Goal: Information Seeking & Learning: Check status

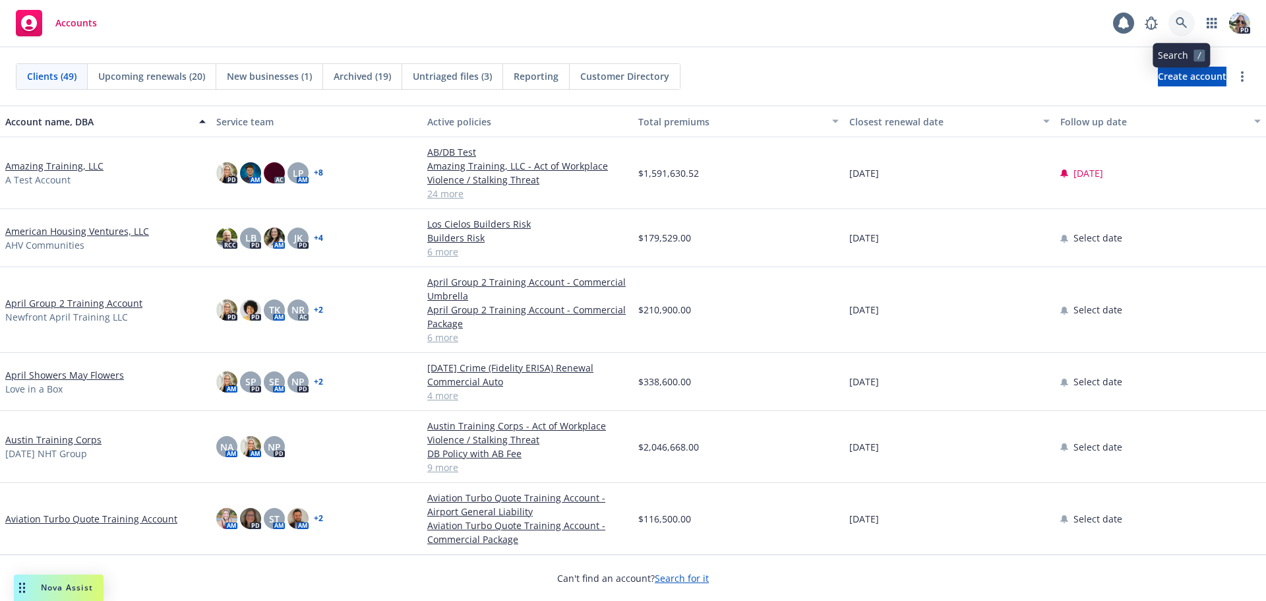
click at [1175, 18] on link at bounding box center [1182, 23] width 26 height 26
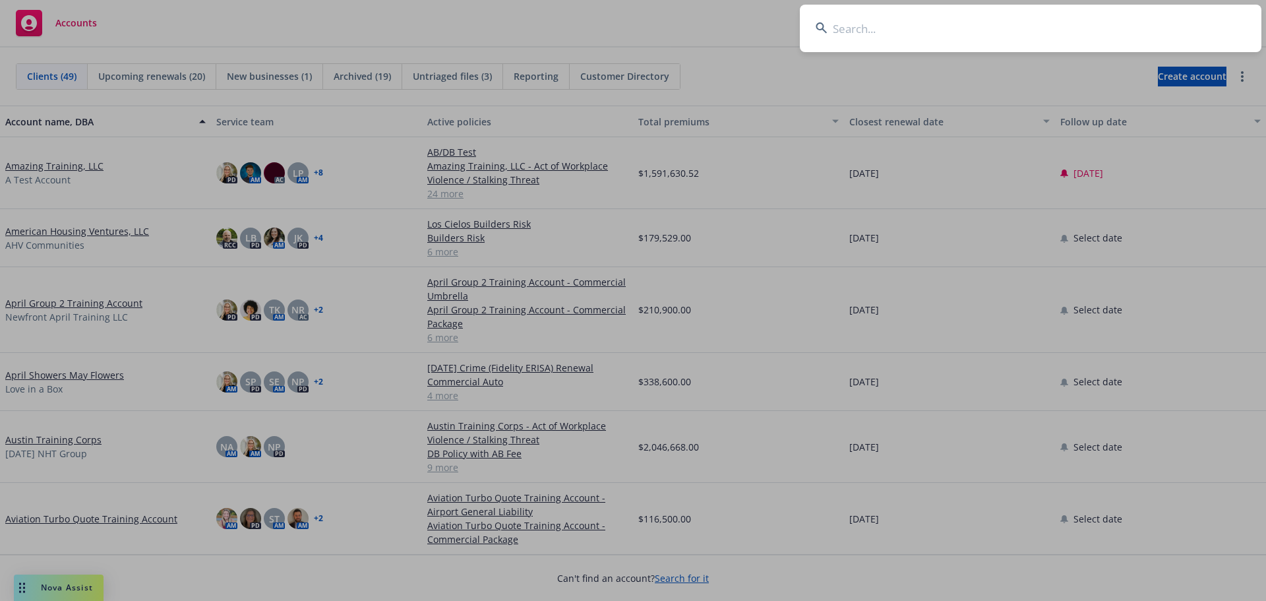
click at [844, 34] on input at bounding box center [1031, 28] width 462 height 47
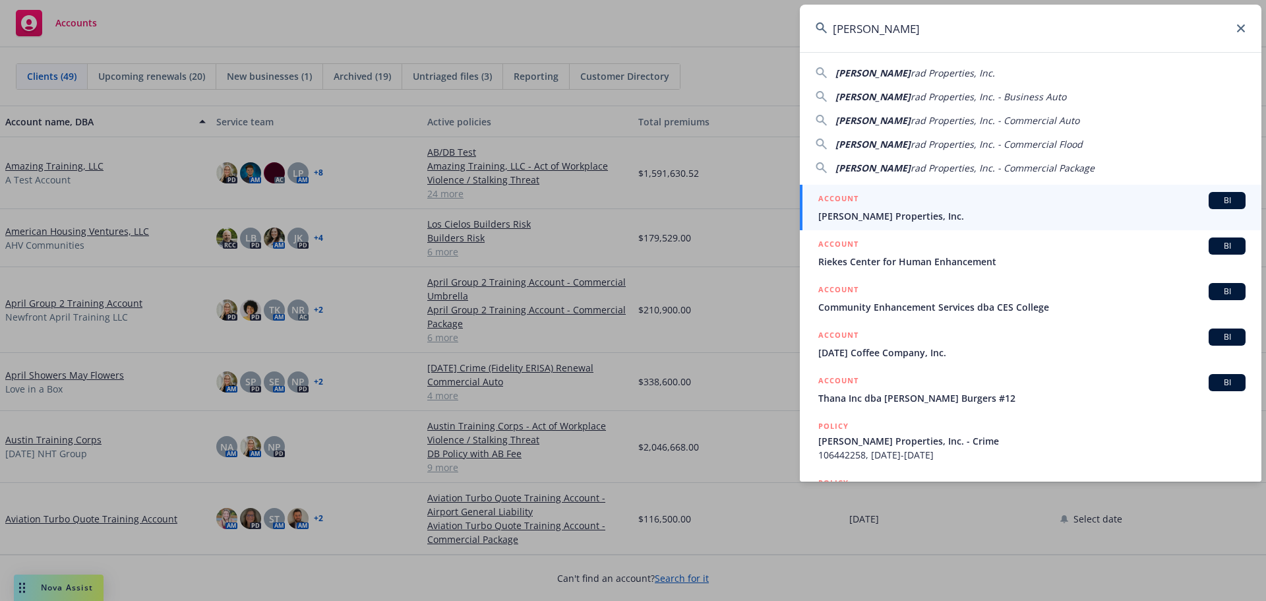
type input "Ethan Con"
click at [871, 214] on span "Ethan Conrad Properties, Inc." at bounding box center [1032, 216] width 427 height 14
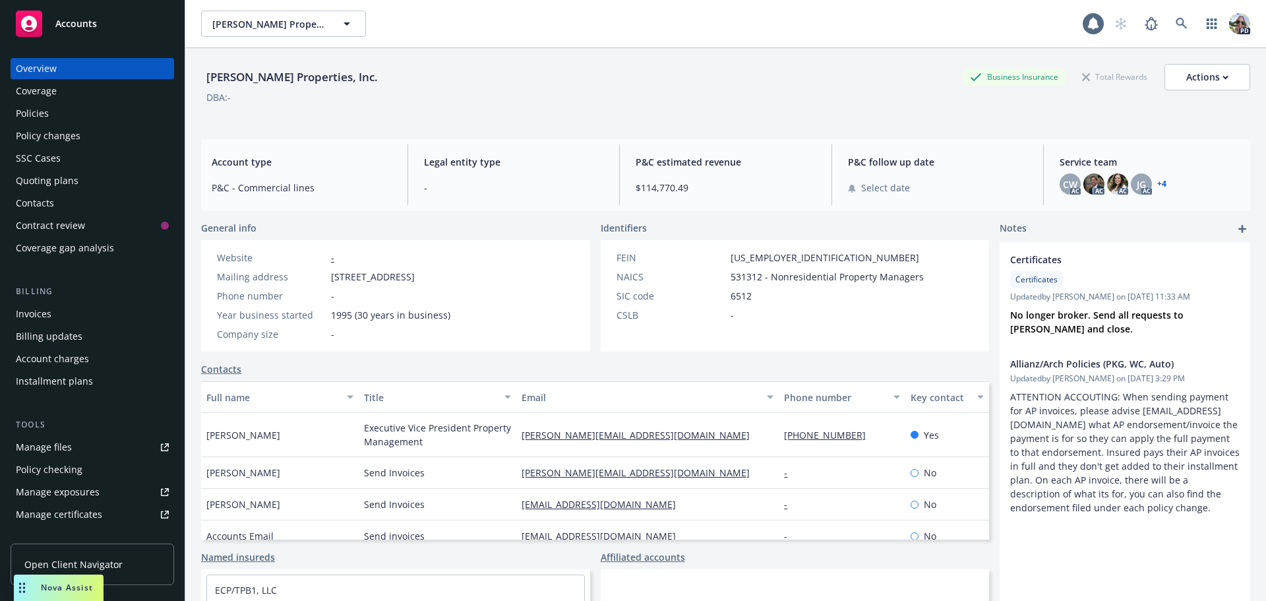
drag, startPoint x: 80, startPoint y: 596, endPoint x: 1158, endPoint y: 610, distance: 1077.9
click at [1158, 600] on html "Accounts Overview Coverage Policies Policy changes SSC Cases Quoting plans Cont…" at bounding box center [633, 300] width 1266 height 601
drag, startPoint x: 75, startPoint y: 586, endPoint x: 980, endPoint y: 580, distance: 904.3
click at [1014, 582] on body "Accounts Overview Coverage Policies Policy changes SSC Cases Quoting plans Cont…" at bounding box center [633, 300] width 1266 height 601
drag, startPoint x: 71, startPoint y: 582, endPoint x: 122, endPoint y: 588, distance: 51.1
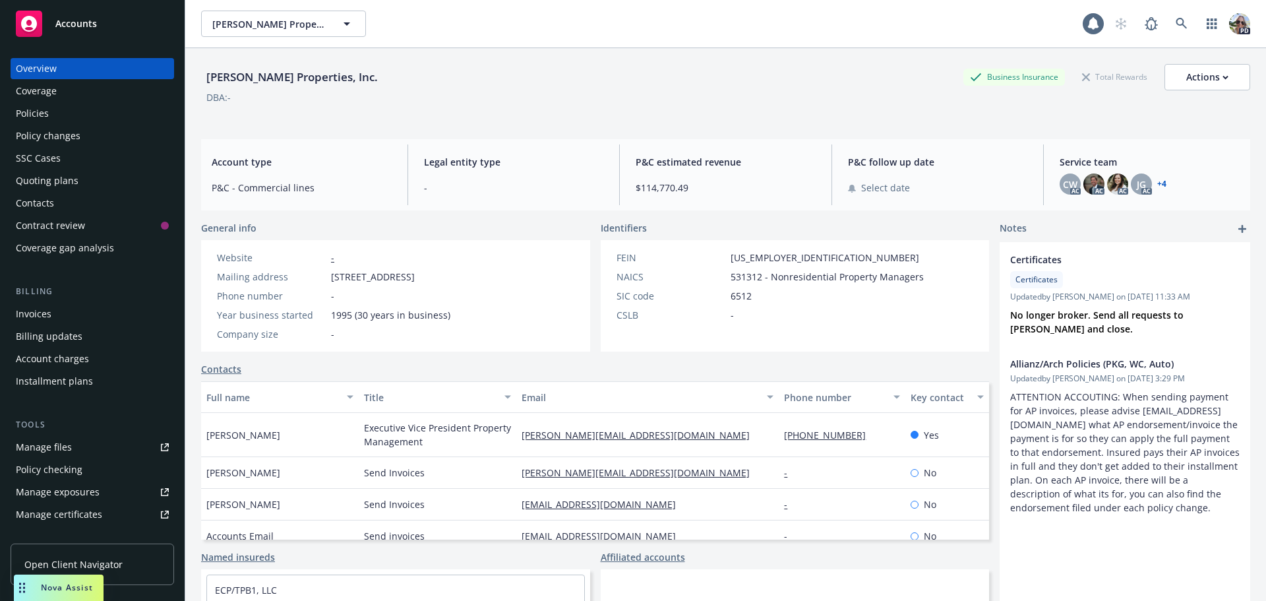
click at [122, 588] on body "Accounts Overview Coverage Policies Policy changes SSC Cases Quoting plans Cont…" at bounding box center [633, 300] width 1266 height 601
drag, startPoint x: 298, startPoint y: 505, endPoint x: 270, endPoint y: 507, distance: 27.8
click at [293, 506] on div "April LaFountain" at bounding box center [280, 505] width 158 height 32
drag, startPoint x: 20, startPoint y: 588, endPoint x: 1055, endPoint y: 574, distance: 1035.0
click at [1055, 574] on body "Accounts Overview Coverage Policies Policy changes SSC Cases Quoting plans Cont…" at bounding box center [633, 300] width 1266 height 601
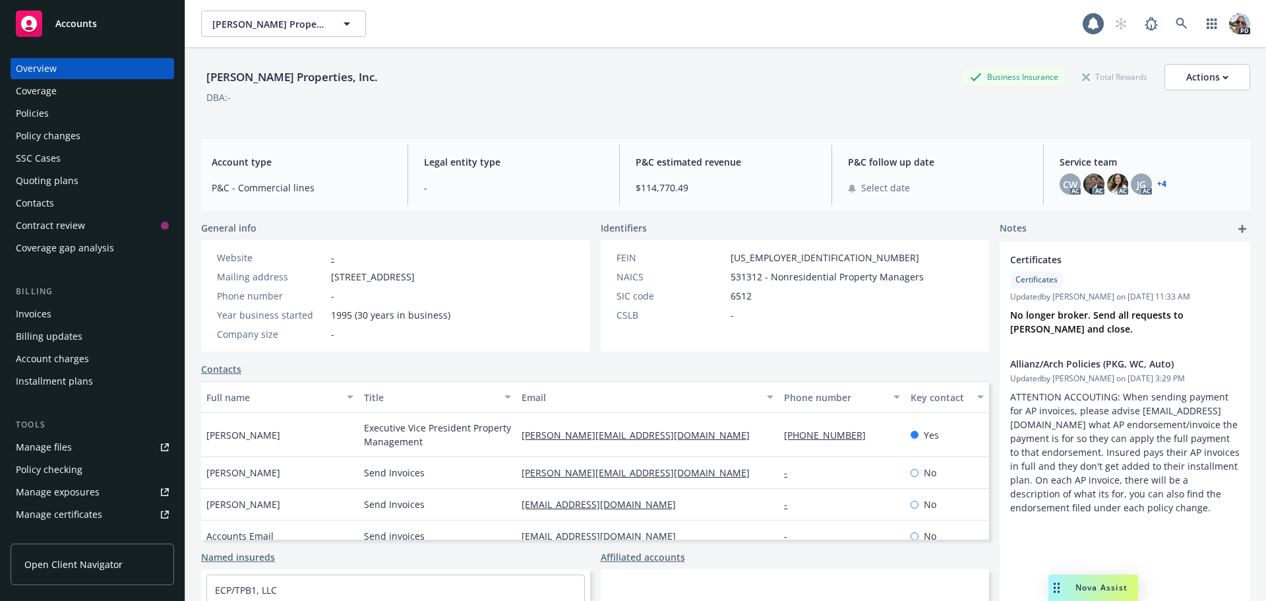
click at [47, 140] on div "Policy changes" at bounding box center [48, 135] width 65 height 21
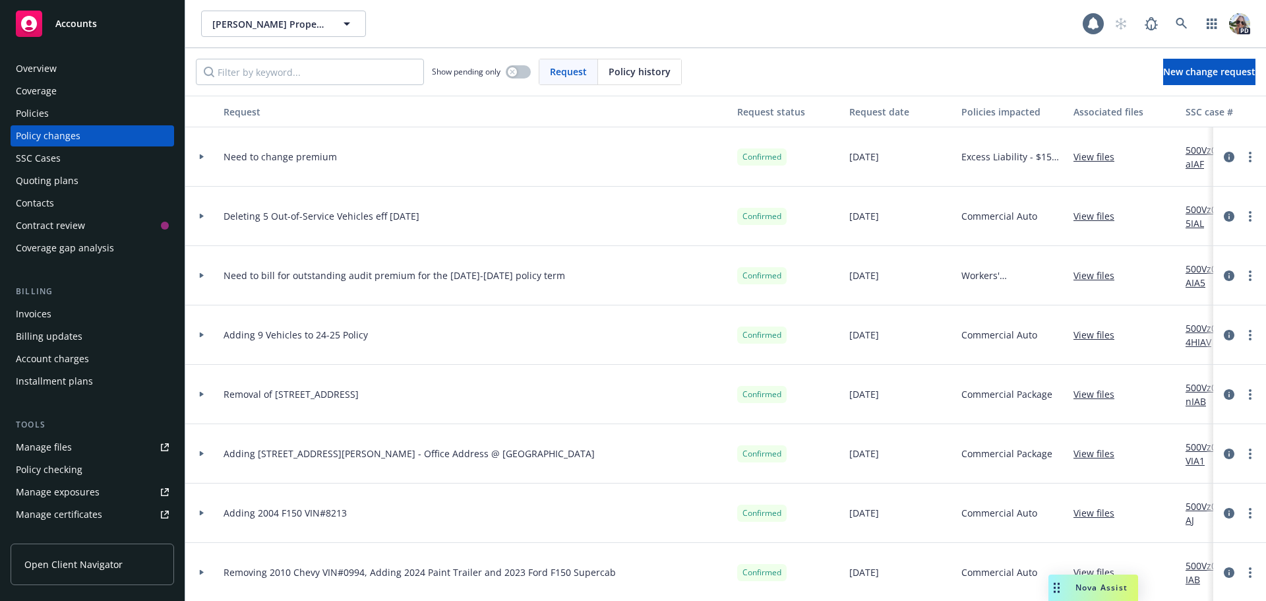
click at [202, 216] on icon at bounding box center [202, 216] width 4 height 5
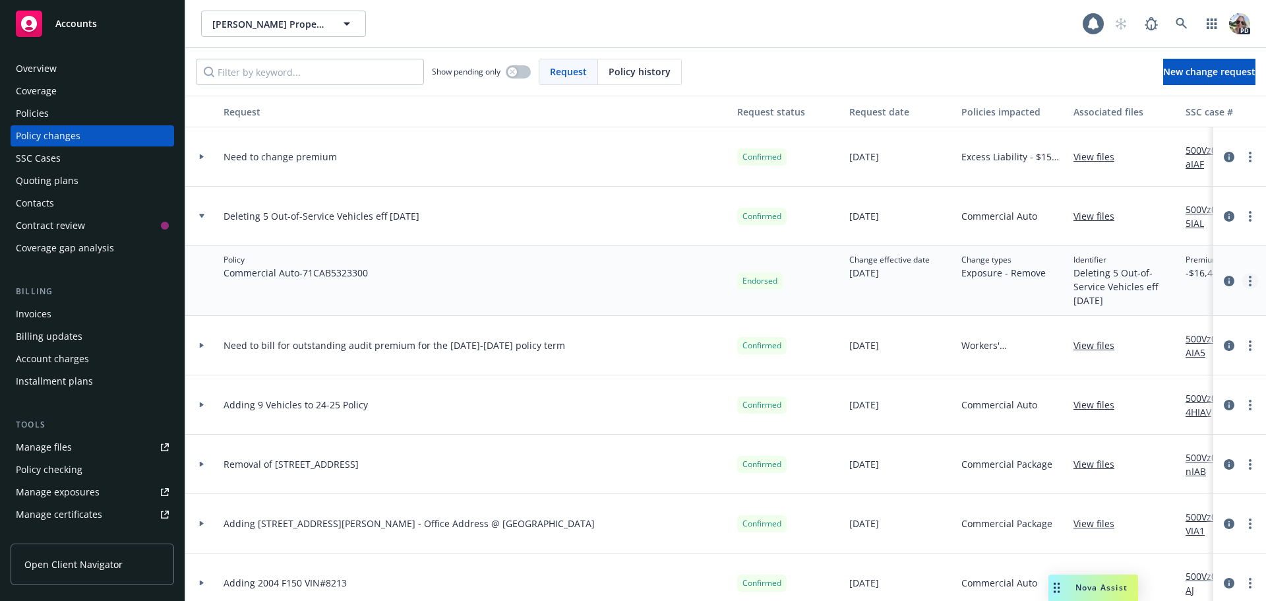
click at [1249, 281] on circle "more" at bounding box center [1250, 281] width 3 height 3
click at [1088, 387] on link "Edit billing info" at bounding box center [1135, 387] width 226 height 26
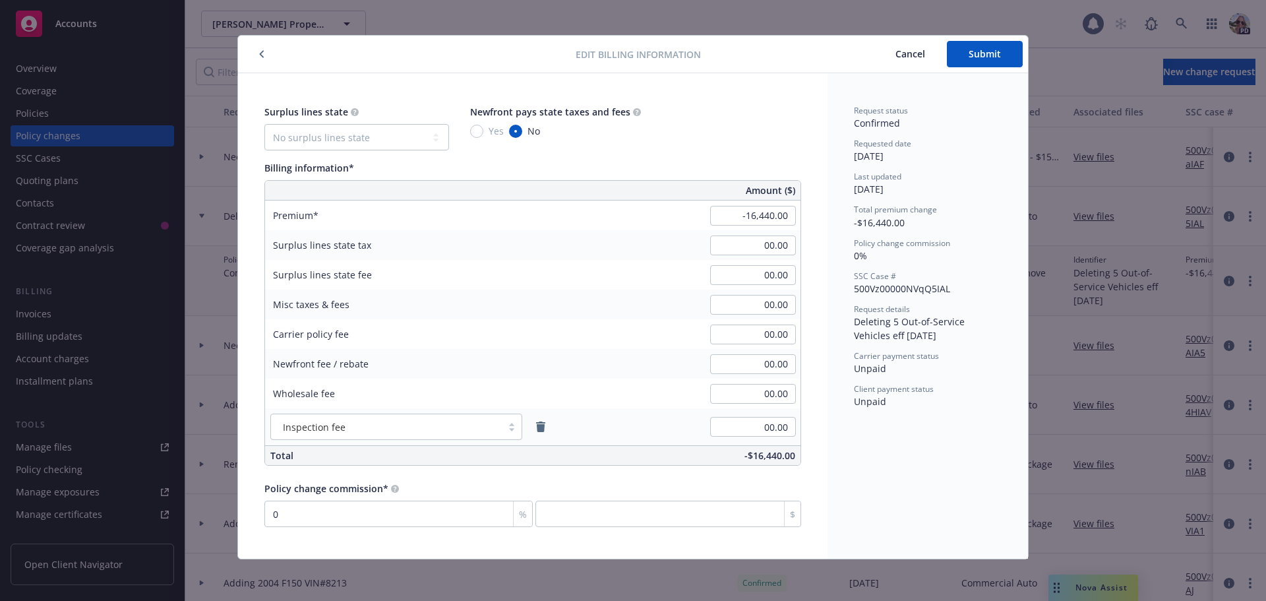
scroll to position [8, 0]
click at [260, 53] on icon "button" at bounding box center [262, 53] width 4 height 7
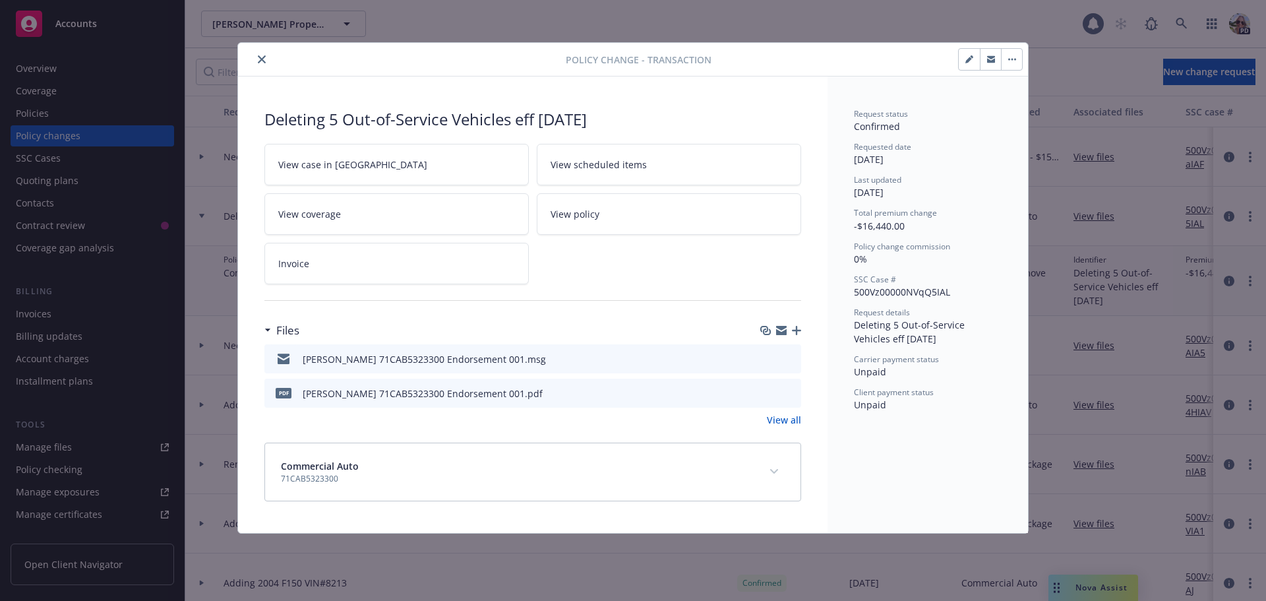
click at [256, 53] on div at bounding box center [404, 59] width 323 height 16
click at [258, 54] on button "close" at bounding box center [262, 59] width 16 height 16
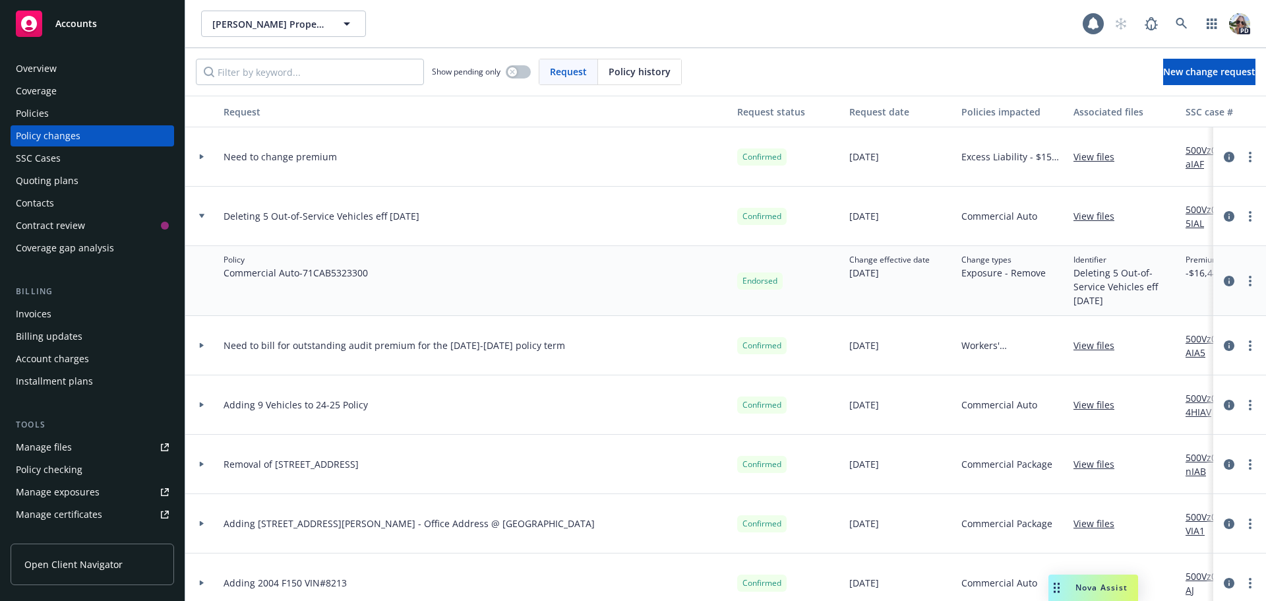
click at [20, 111] on div "Policies" at bounding box center [32, 113] width 33 height 21
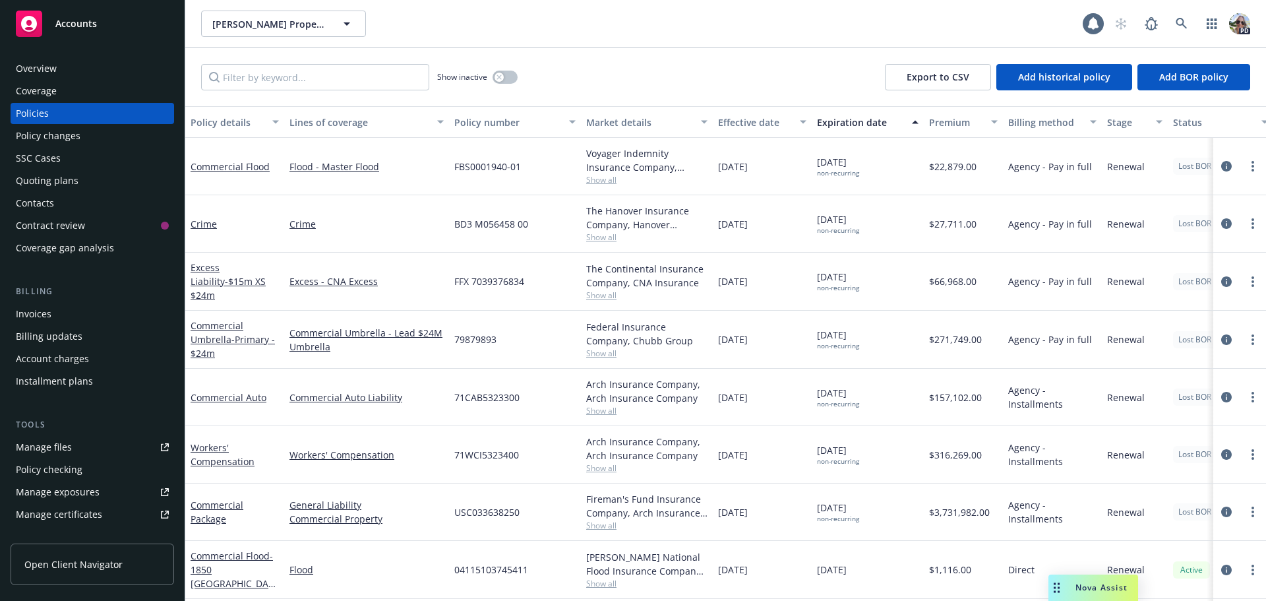
drag, startPoint x: 29, startPoint y: 111, endPoint x: 555, endPoint y: 76, distance: 527.6
click at [555, 76] on div "Show inactive Export to CSV Add historical policy Add BOR policy" at bounding box center [725, 77] width 1081 height 58
click at [234, 393] on link "Commercial Auto" at bounding box center [229, 397] width 76 height 13
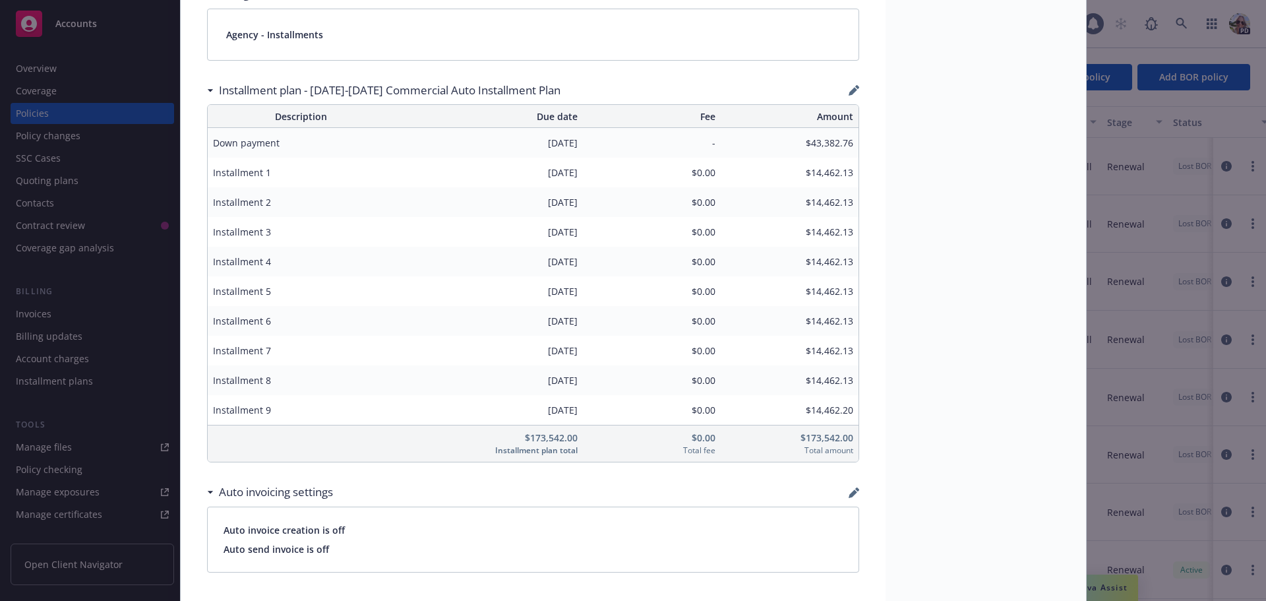
scroll to position [1029, 0]
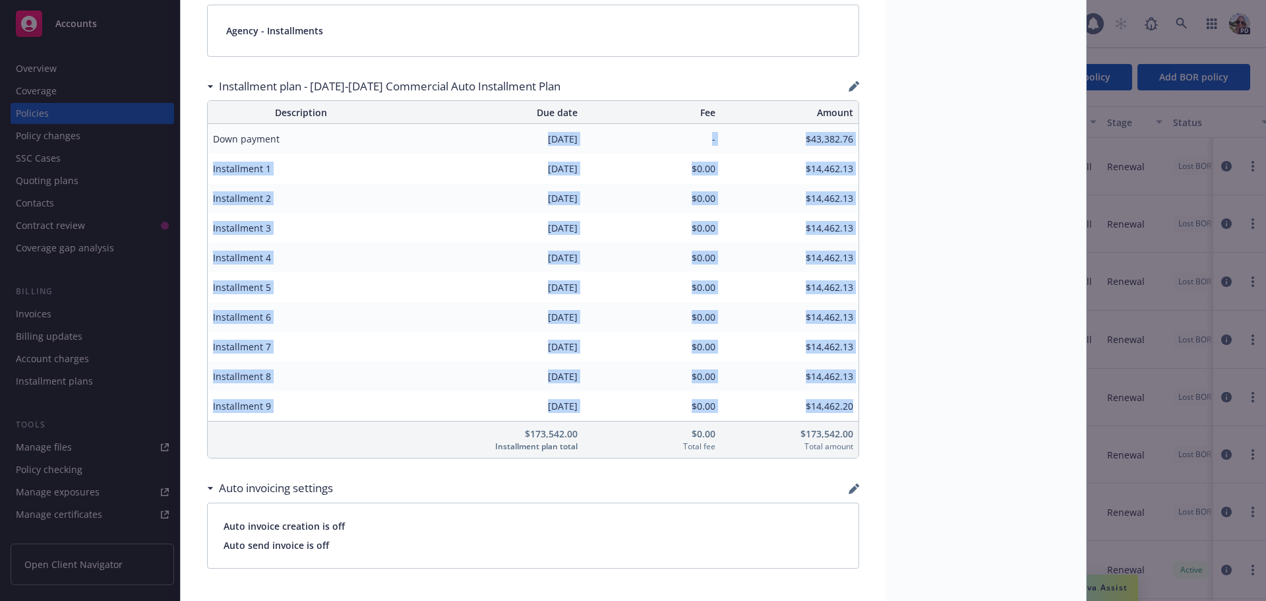
drag, startPoint x: 283, startPoint y: 140, endPoint x: 852, endPoint y: 418, distance: 632.5
click at [852, 418] on table "Description Due date Fee Amount Down payment 06/01/2025 - $43,382.76 Installmen…" at bounding box center [533, 279] width 652 height 358
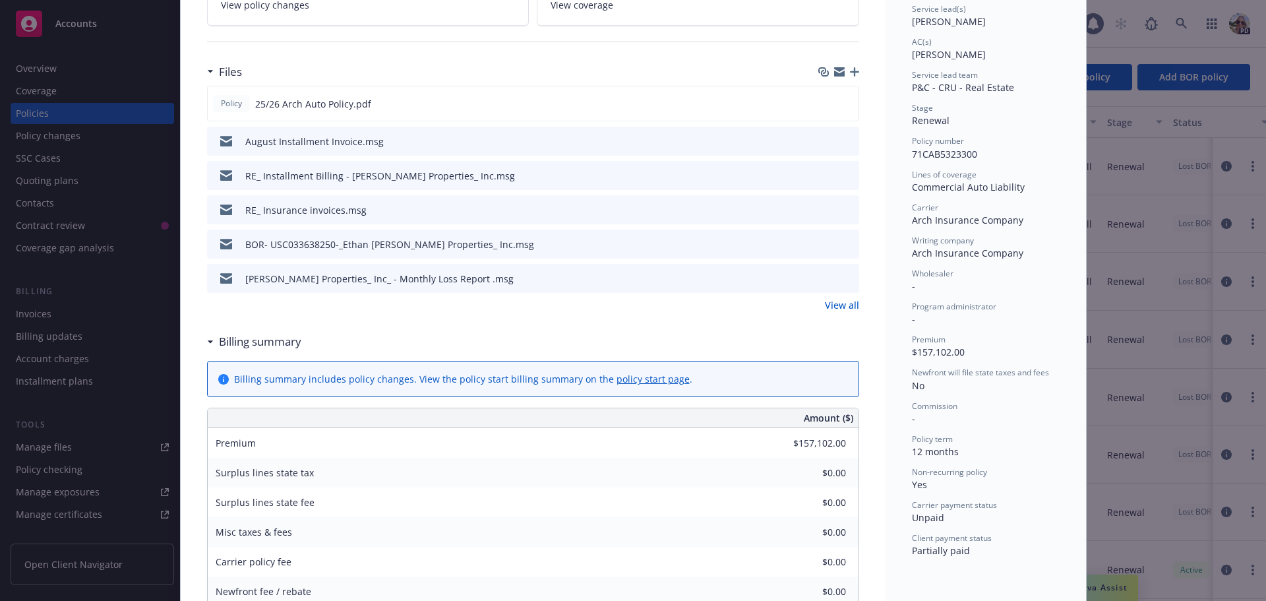
scroll to position [0, 0]
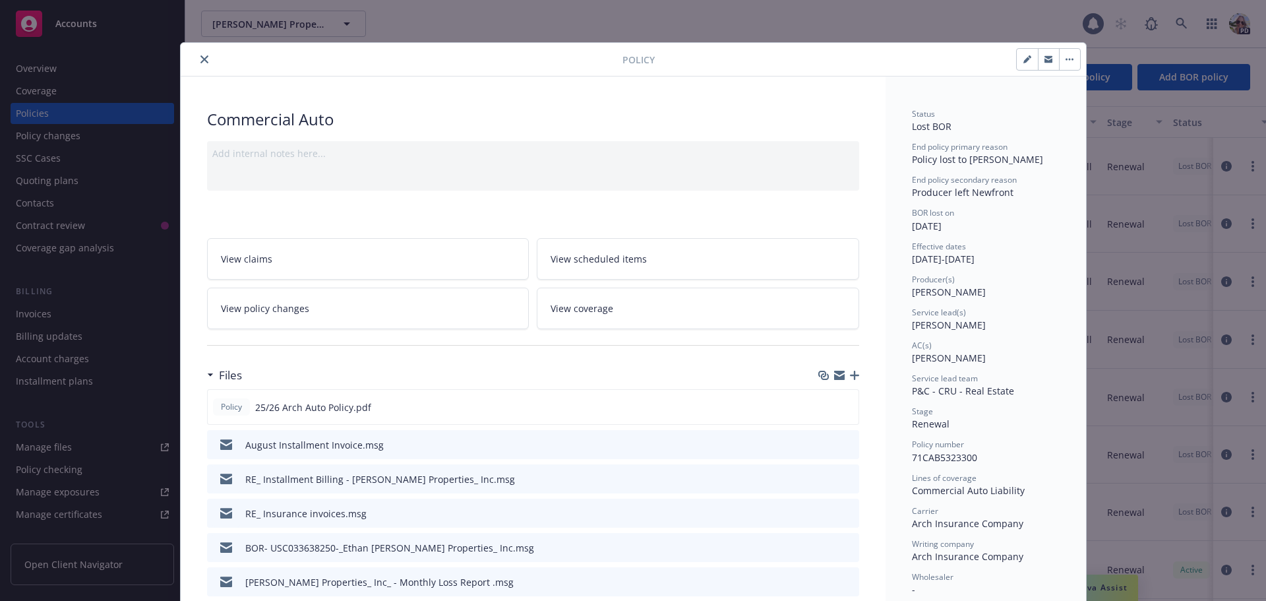
click at [201, 59] on icon "close" at bounding box center [205, 59] width 8 height 8
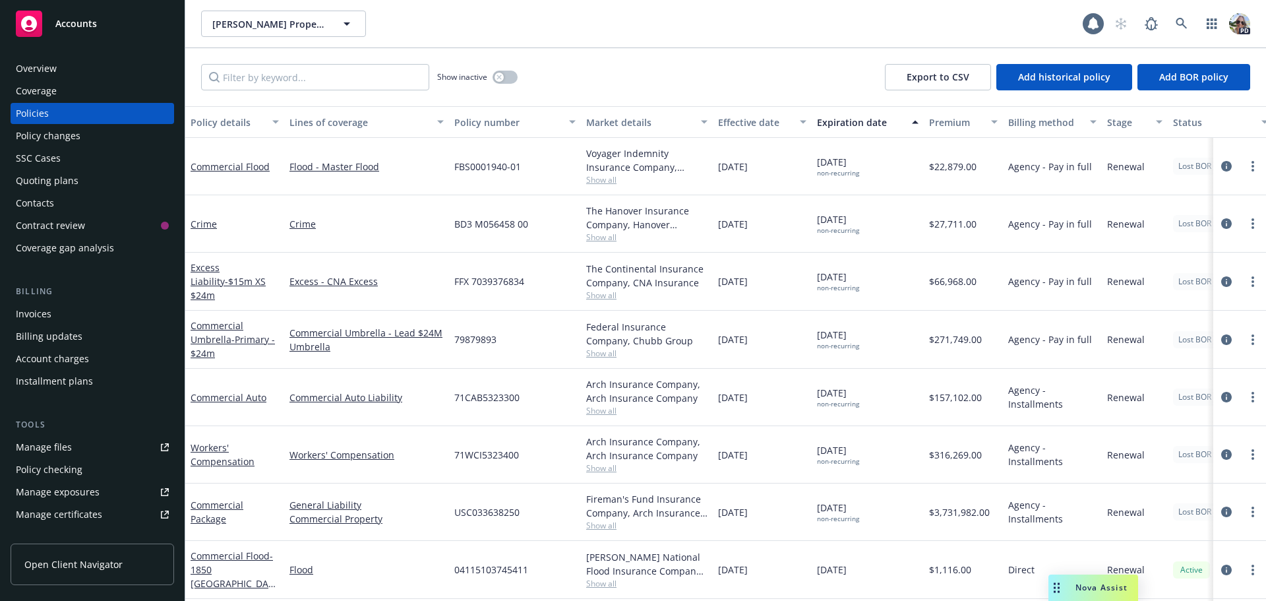
click at [32, 312] on div "Invoices" at bounding box center [34, 313] width 36 height 21
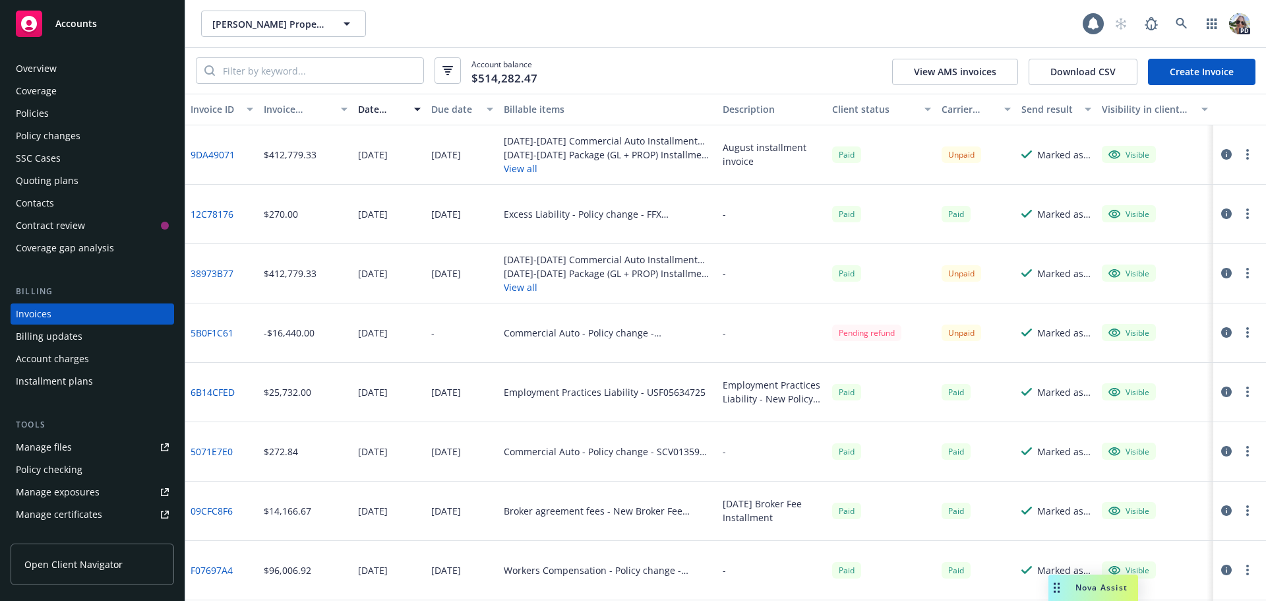
drag, startPoint x: 204, startPoint y: 331, endPoint x: 250, endPoint y: 316, distance: 48.0
click at [250, 316] on div "5B0F1C61" at bounding box center [221, 332] width 73 height 59
drag, startPoint x: 241, startPoint y: 333, endPoint x: 185, endPoint y: 336, distance: 55.5
click at [185, 336] on div "5B0F1C61" at bounding box center [221, 332] width 73 height 59
copy link "5B0F1C61"
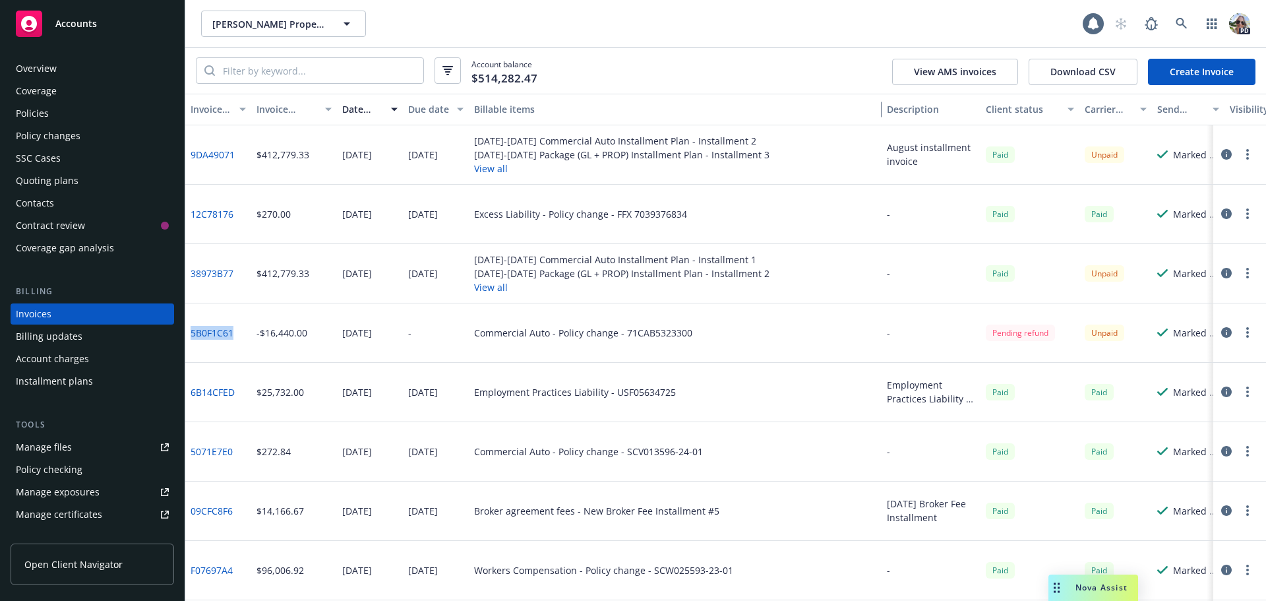
drag, startPoint x: 709, startPoint y: 113, endPoint x: 924, endPoint y: 127, distance: 215.5
click at [924, 127] on div "Invoice ID Invoice amount Date issued Due date Billable items Description Clien…" at bounding box center [725, 347] width 1081 height 507
click at [46, 114] on div "Policies" at bounding box center [32, 113] width 33 height 21
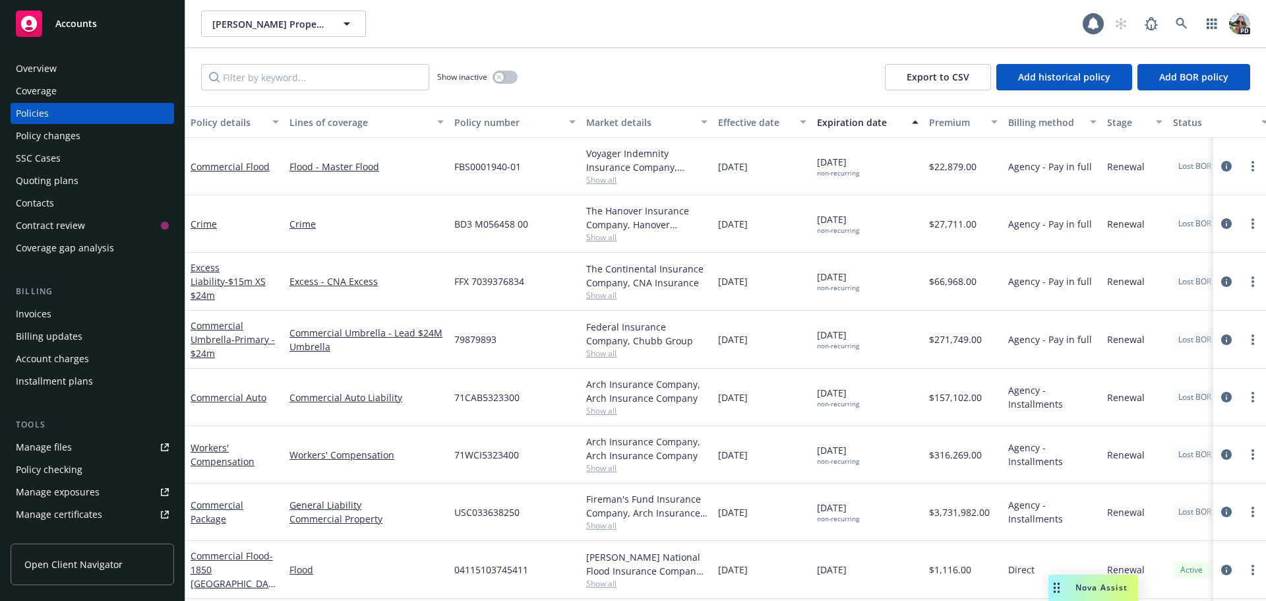
click at [55, 132] on div "Policy changes" at bounding box center [48, 135] width 65 height 21
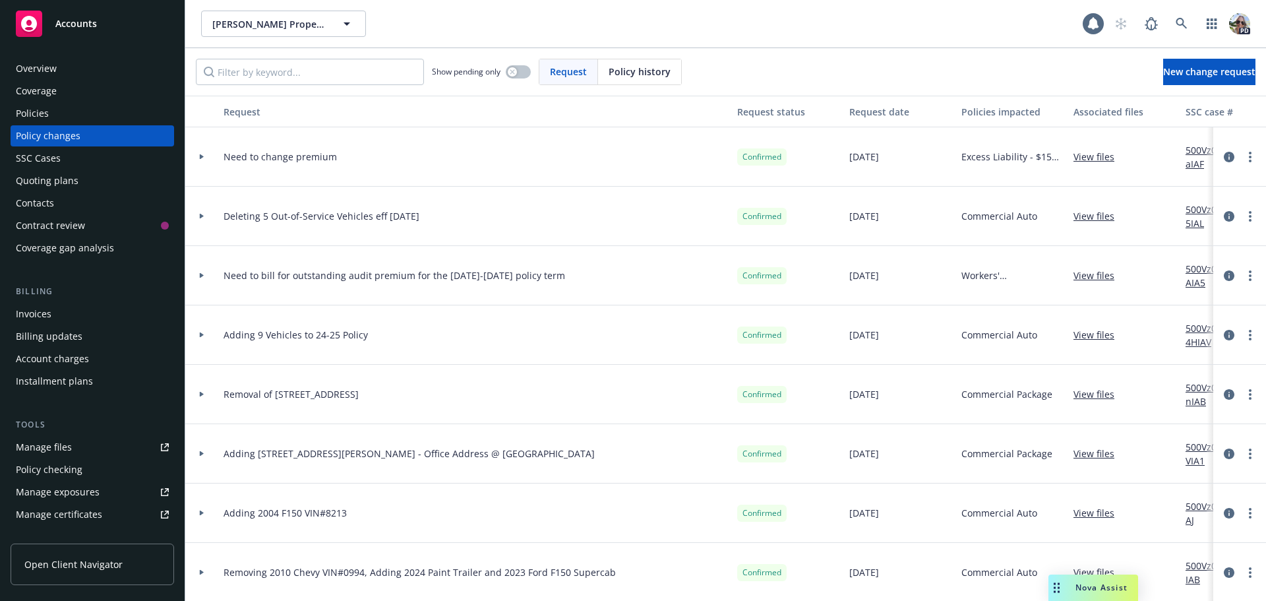
click at [55, 315] on div "Invoices" at bounding box center [92, 313] width 153 height 21
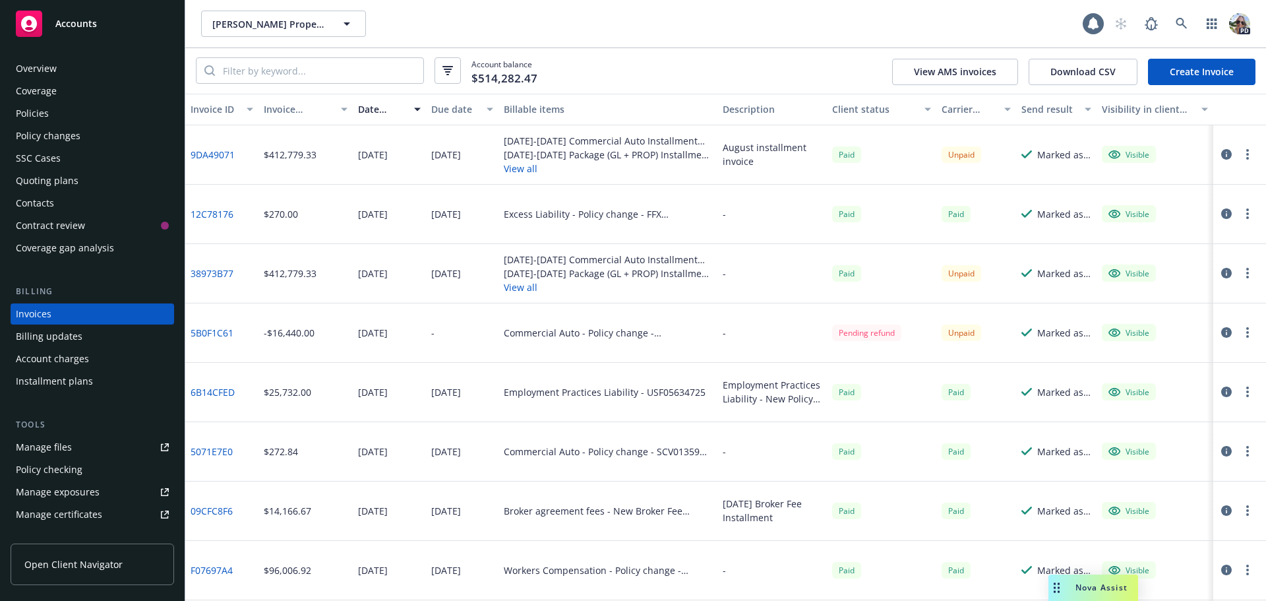
click at [216, 333] on link "5B0F1C61" at bounding box center [212, 333] width 43 height 14
click at [227, 154] on link "9DA49071" at bounding box center [213, 155] width 44 height 14
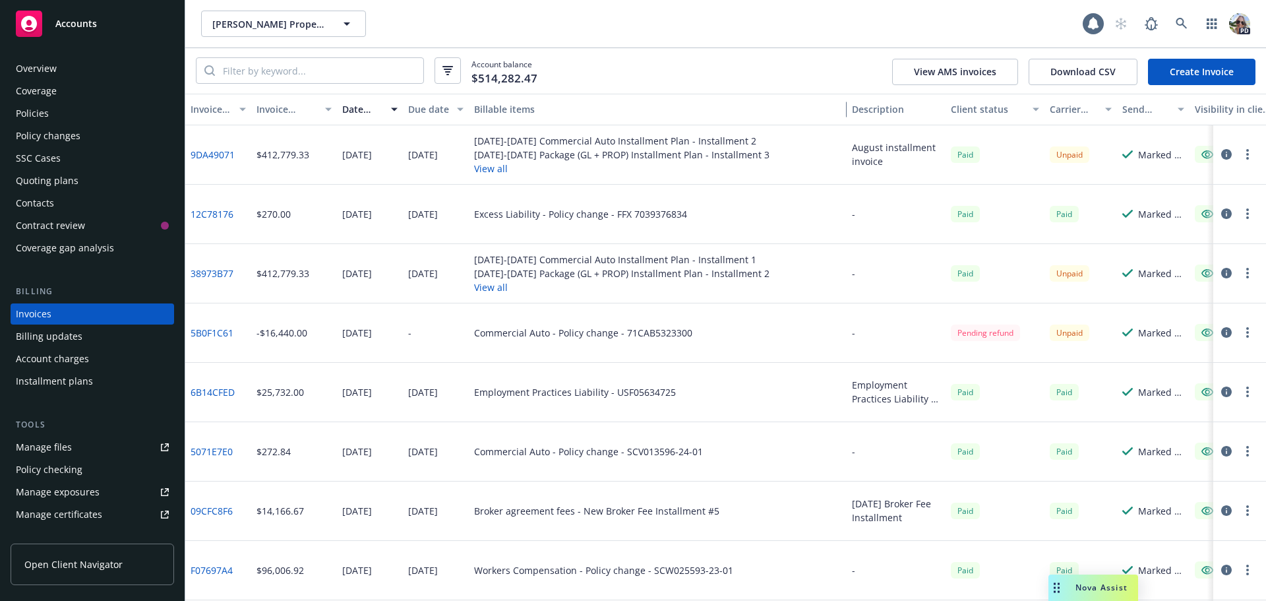
drag, startPoint x: 705, startPoint y: 111, endPoint x: 885, endPoint y: 119, distance: 180.2
click at [885, 119] on div "Invoice ID Invoice amount Date issued Due date Billable items Description Clien…" at bounding box center [766, 110] width 1163 height 32
drag, startPoint x: 536, startPoint y: 162, endPoint x: 869, endPoint y: 235, distance: 341.2
click at [869, 235] on div "-" at bounding box center [896, 214] width 99 height 59
click at [483, 285] on button "View all" at bounding box center [622, 287] width 296 height 14
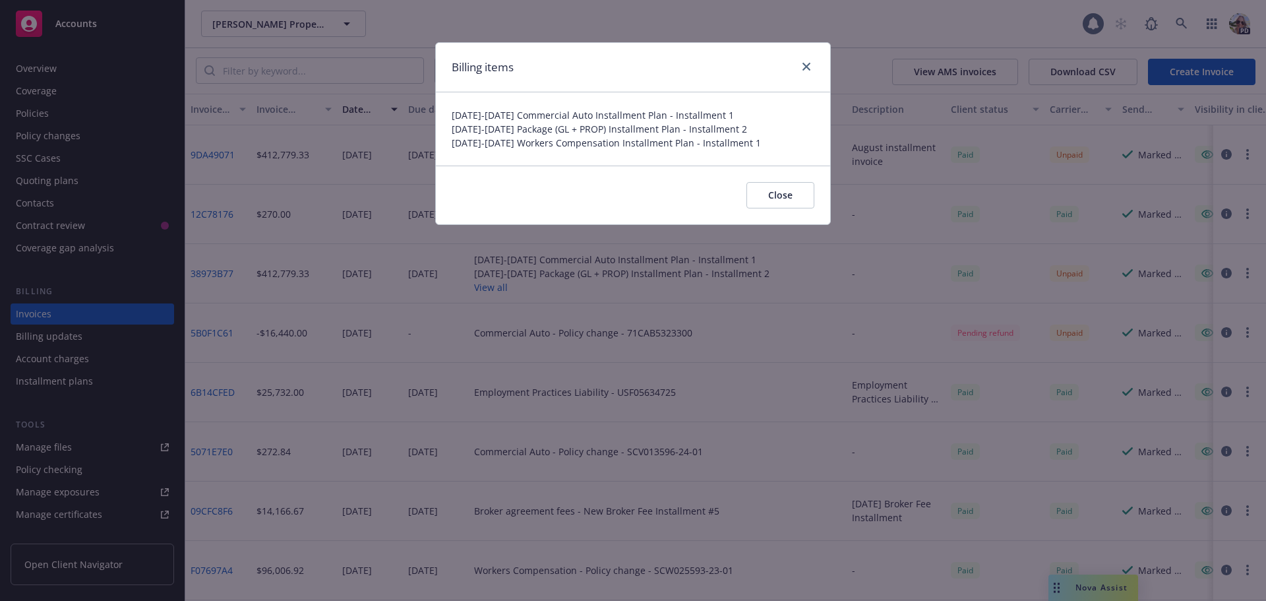
click at [809, 57] on div "Billing items" at bounding box center [633, 67] width 394 height 49
click at [808, 63] on icon "close" at bounding box center [807, 67] width 8 height 8
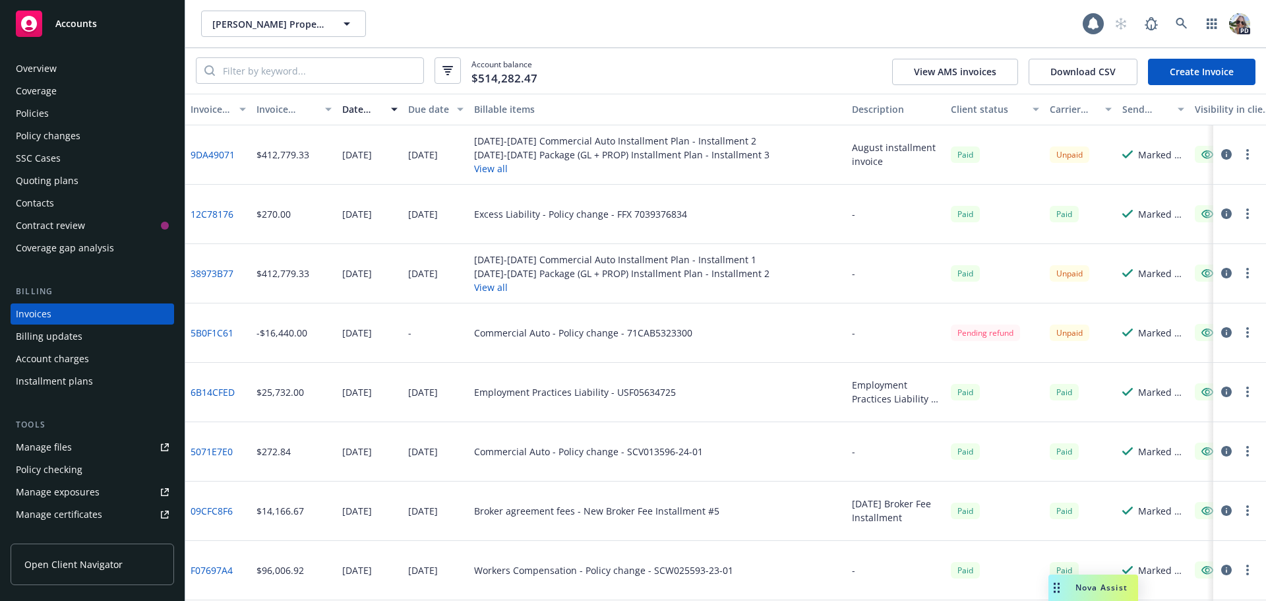
click at [216, 270] on link "38973B77" at bounding box center [212, 273] width 43 height 14
click at [499, 167] on button "View all" at bounding box center [622, 169] width 296 height 14
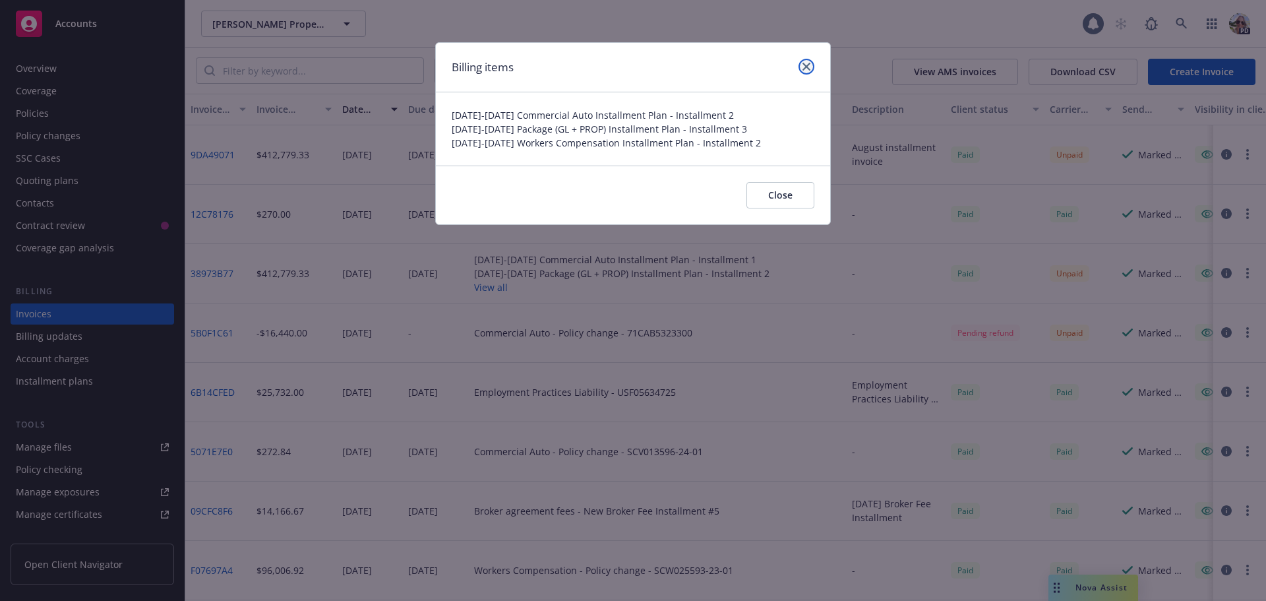
click at [805, 63] on icon "close" at bounding box center [807, 67] width 8 height 8
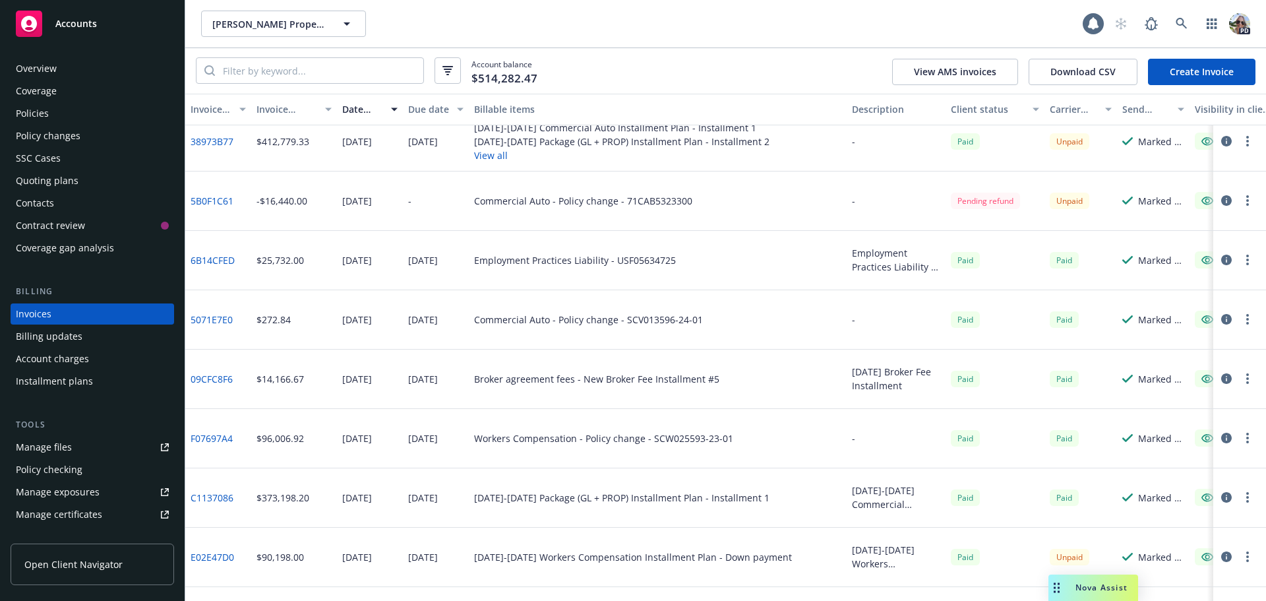
scroll to position [198, 0]
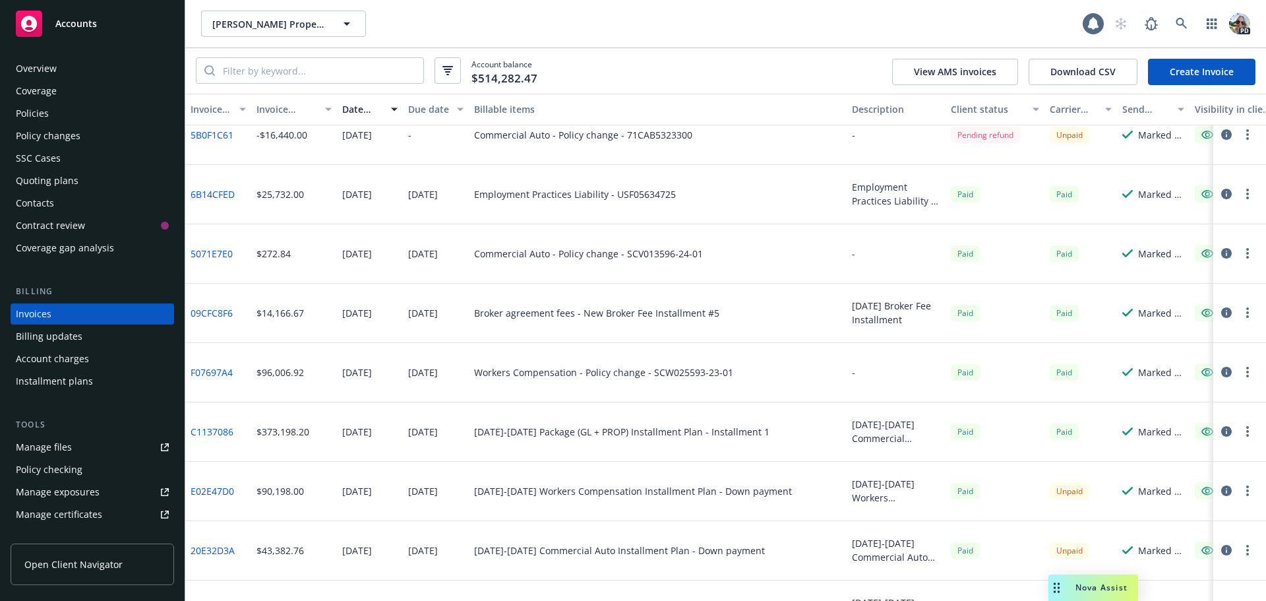
click at [206, 373] on link "F07697A4" at bounding box center [212, 372] width 42 height 14
click at [201, 495] on link "E02E47D0" at bounding box center [213, 491] width 44 height 14
click at [201, 435] on link "C1137086" at bounding box center [212, 432] width 43 height 14
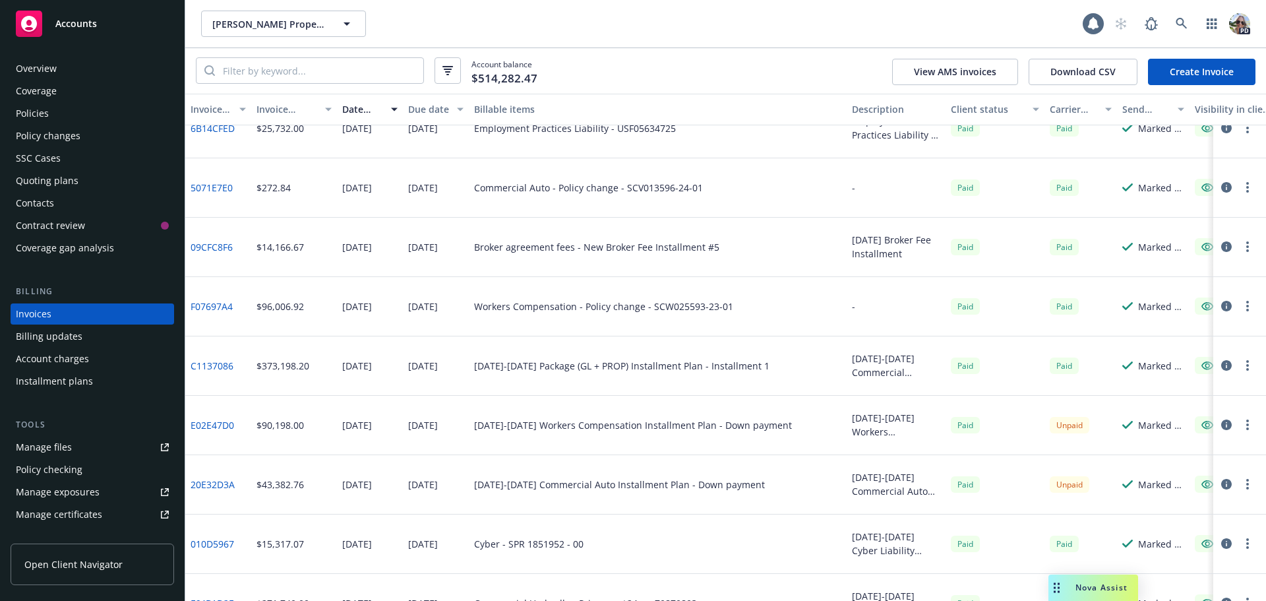
click at [220, 483] on link "20E32D3A" at bounding box center [213, 485] width 44 height 14
click at [212, 425] on link "E02E47D0" at bounding box center [213, 425] width 44 height 14
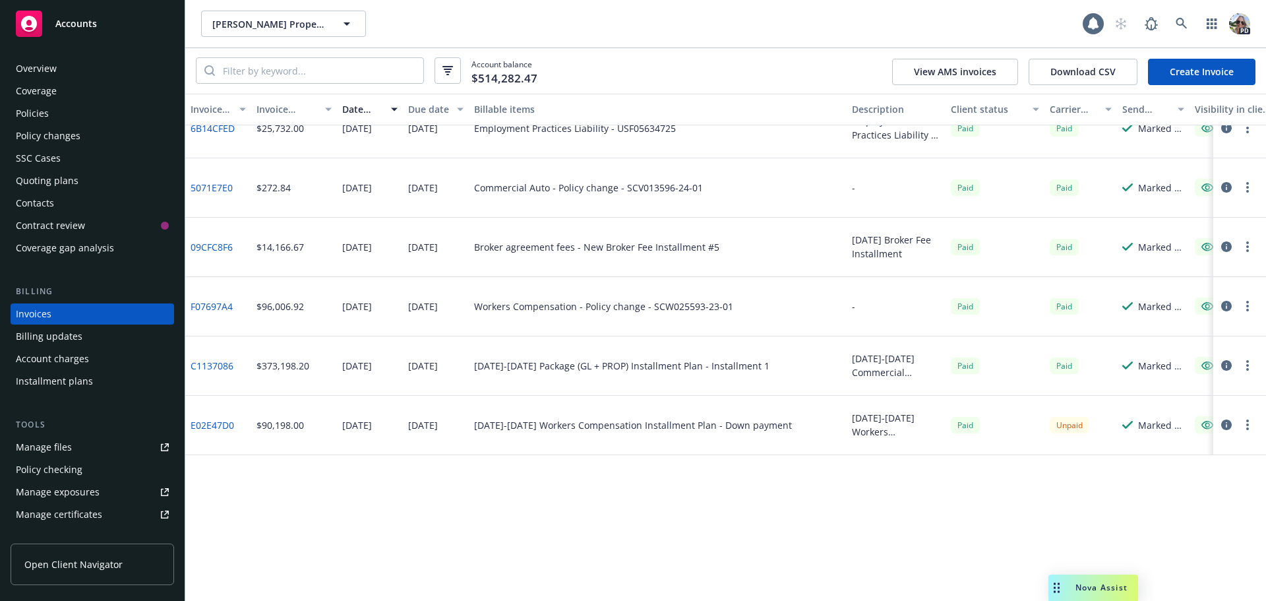
scroll to position [0, 0]
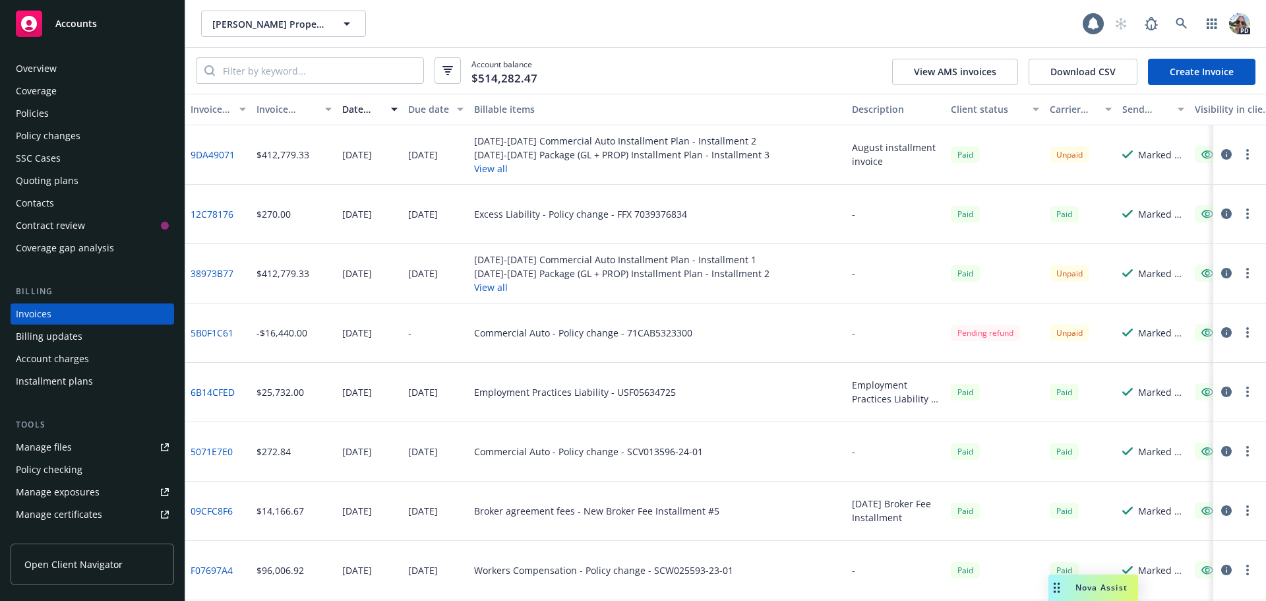
drag, startPoint x: 30, startPoint y: 363, endPoint x: 39, endPoint y: 362, distance: 9.3
click at [30, 363] on div "Account charges" at bounding box center [52, 358] width 73 height 21
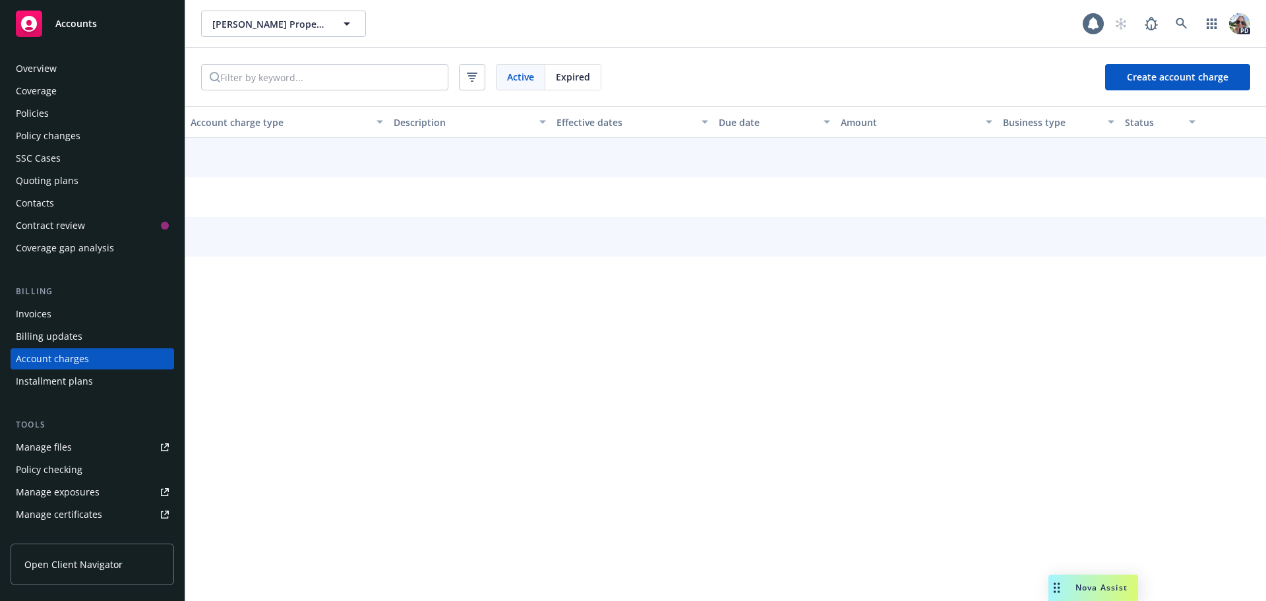
scroll to position [38, 0]
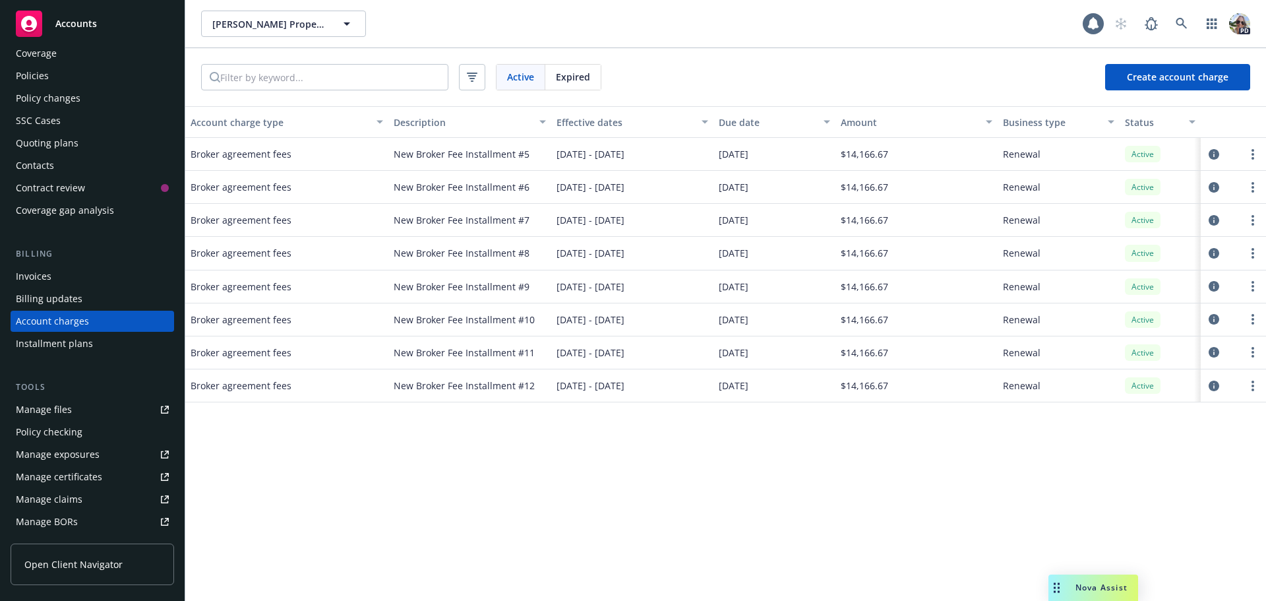
click at [26, 78] on div "Policies" at bounding box center [32, 75] width 33 height 21
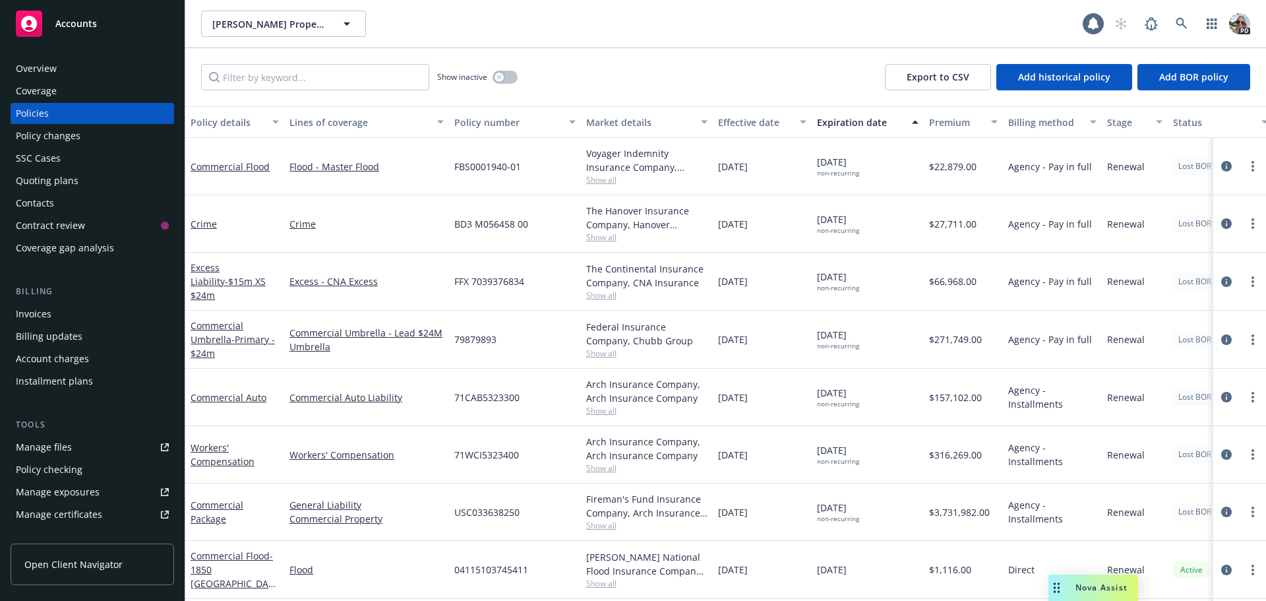
click at [26, 361] on div "Account charges" at bounding box center [52, 358] width 73 height 21
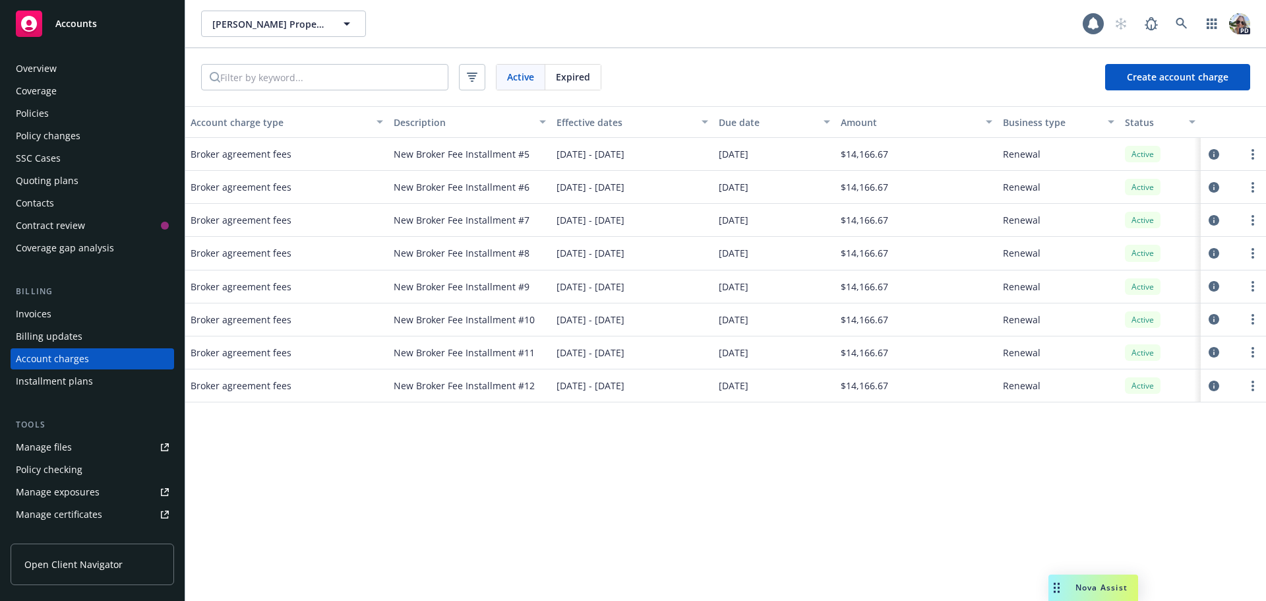
scroll to position [38, 0]
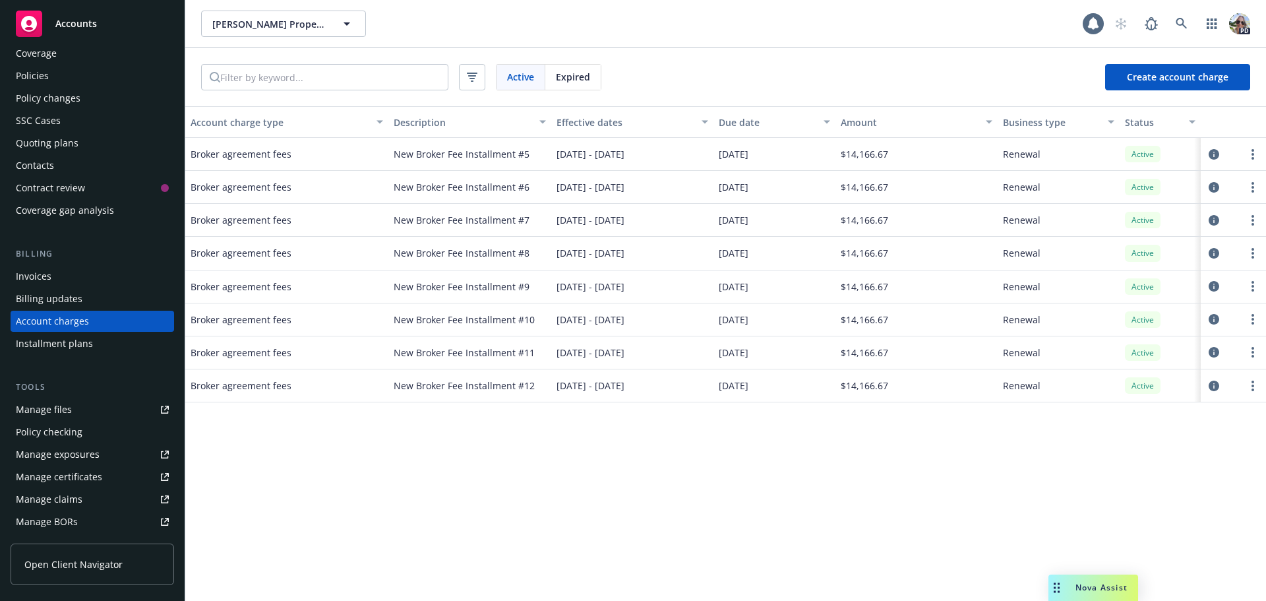
click at [583, 75] on span "Expired" at bounding box center [573, 77] width 34 height 14
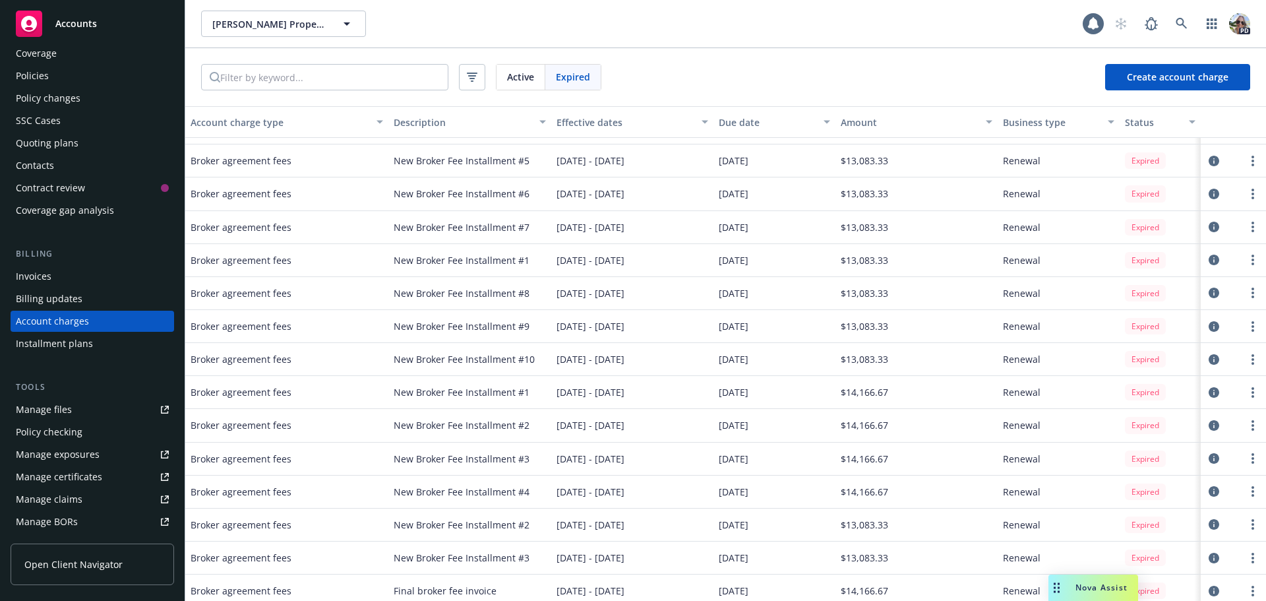
scroll to position [0, 0]
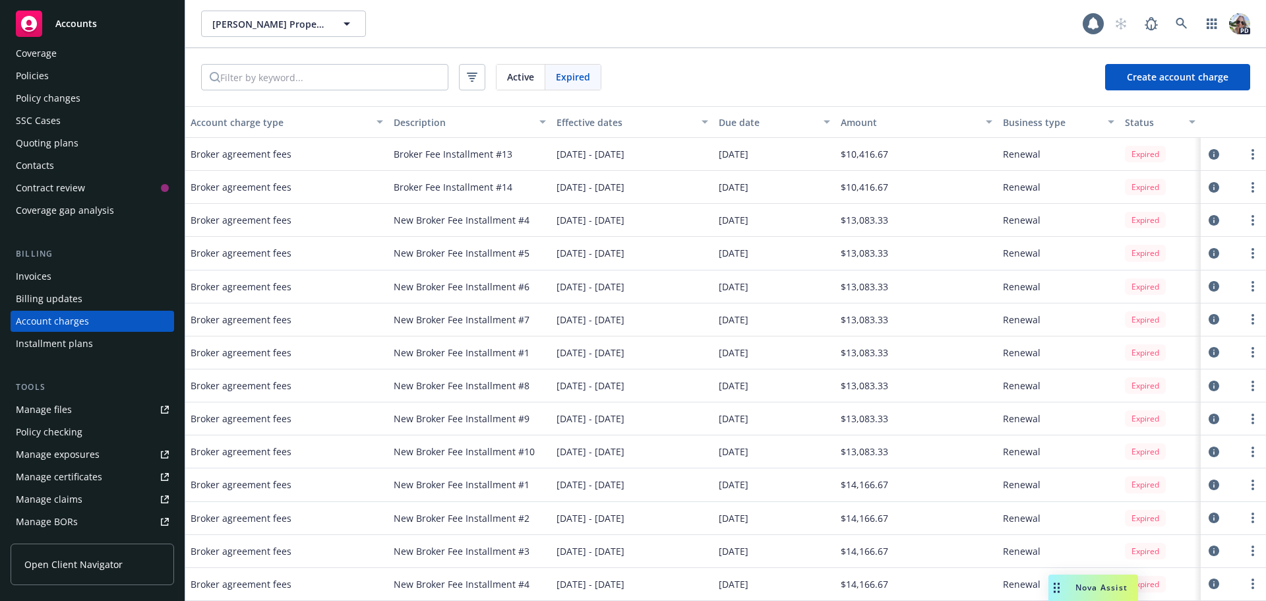
click at [522, 76] on span "Active" at bounding box center [520, 77] width 27 height 14
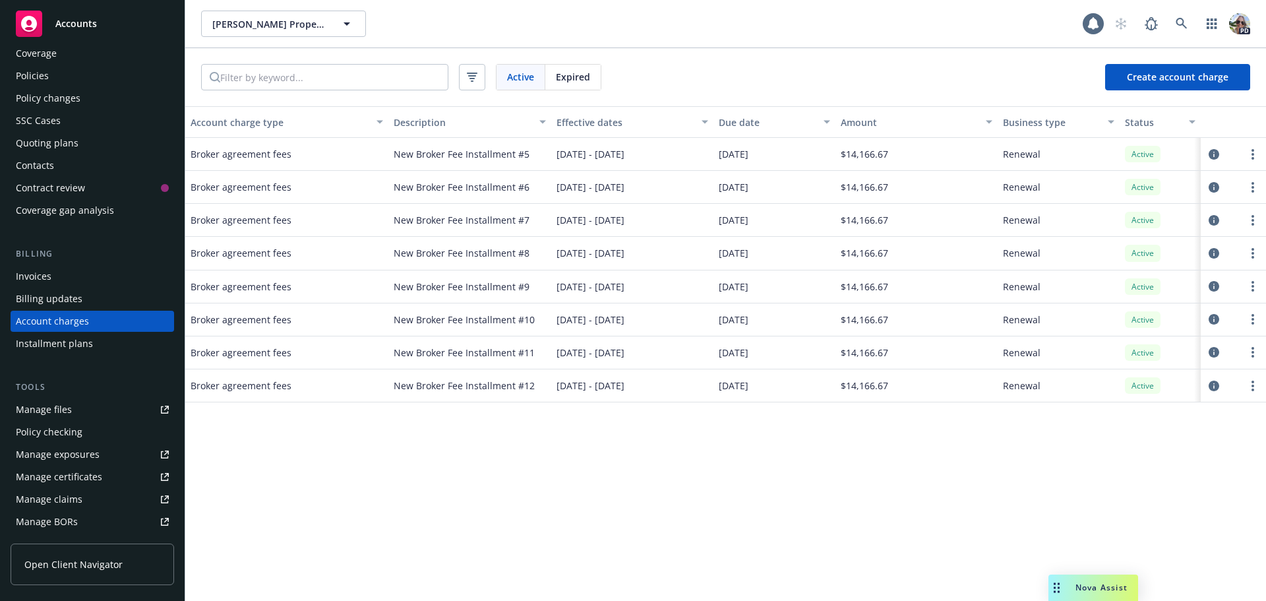
click at [571, 80] on span "Expired" at bounding box center [573, 77] width 34 height 14
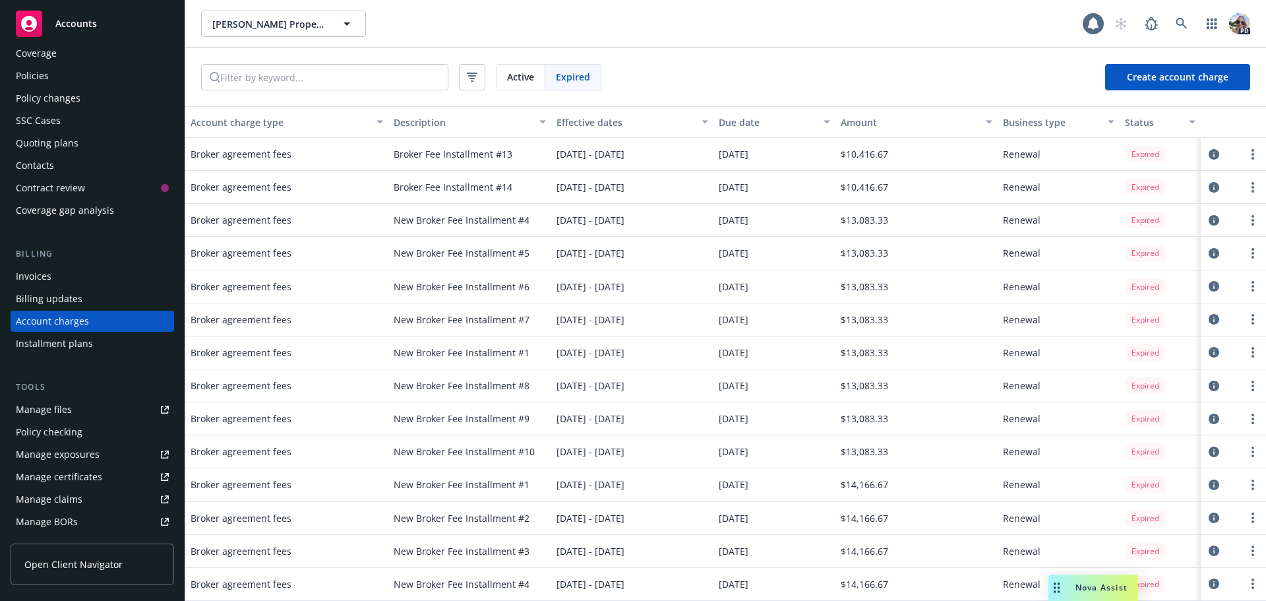
click at [406, 117] on div "Description" at bounding box center [462, 122] width 137 height 14
click at [35, 77] on div "Policies" at bounding box center [32, 75] width 33 height 21
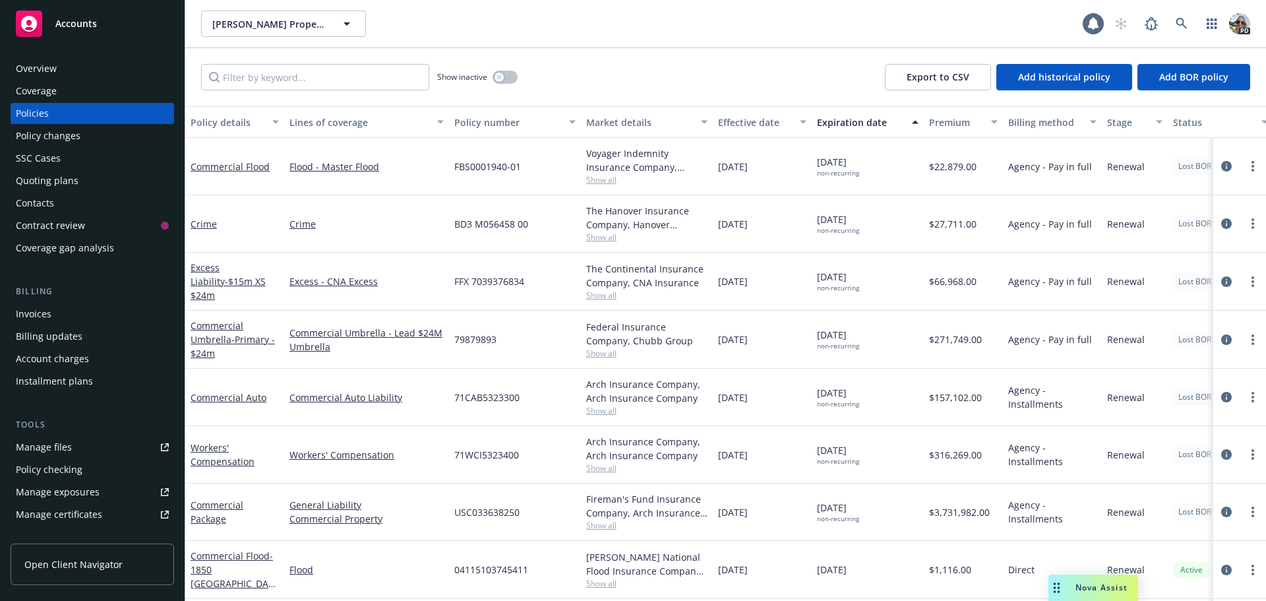
click at [52, 313] on div "Invoices" at bounding box center [92, 313] width 153 height 21
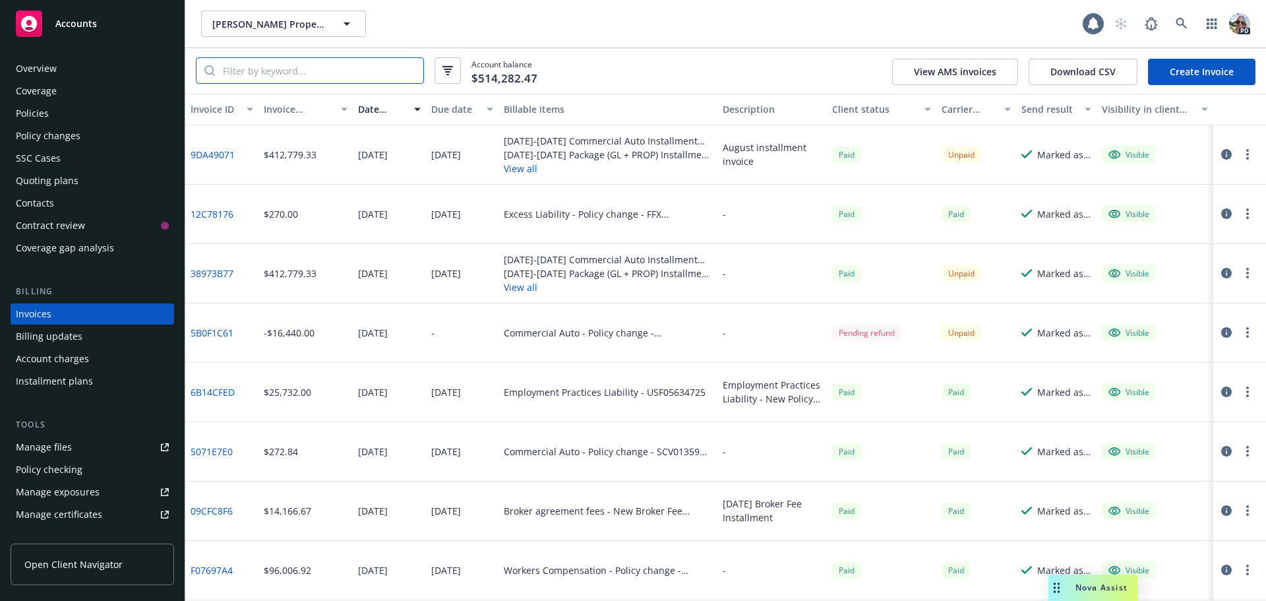
click at [259, 64] on input "search" at bounding box center [319, 70] width 208 height 25
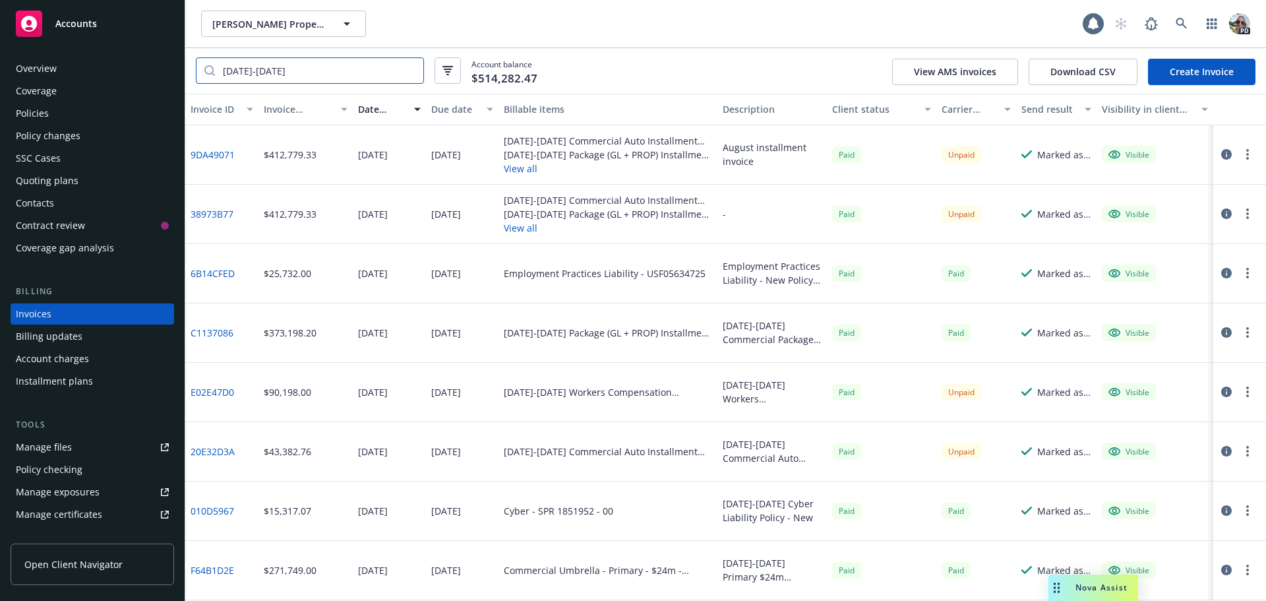
type input "2025-2026"
click at [40, 384] on div "Installment plans" at bounding box center [54, 381] width 77 height 21
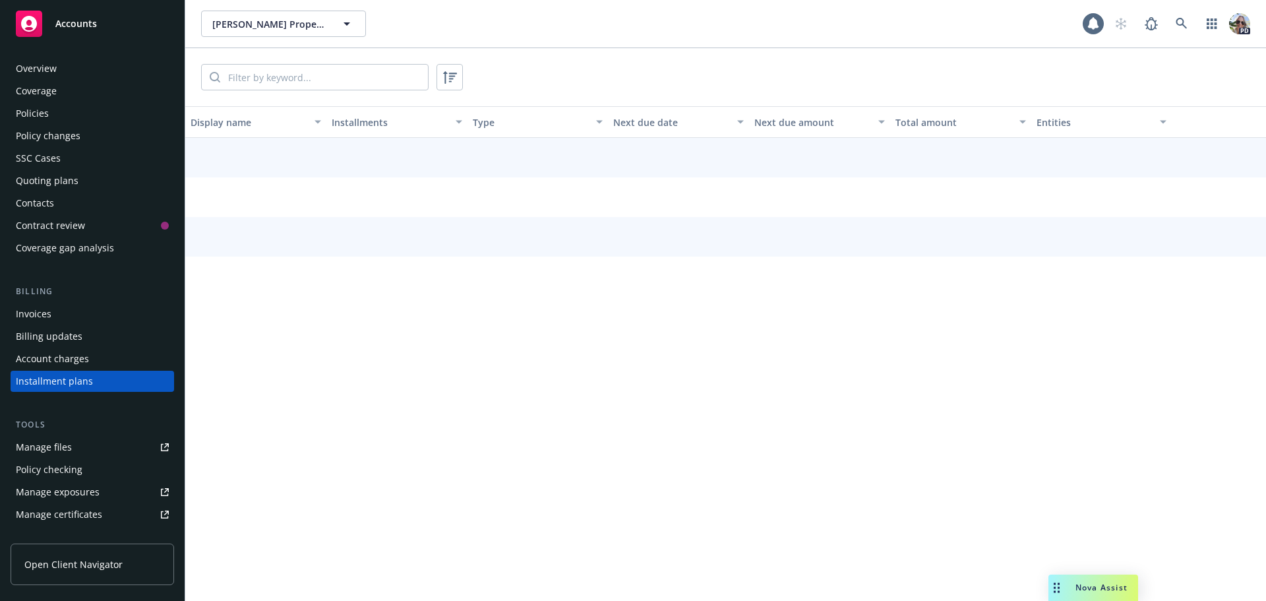
scroll to position [60, 0]
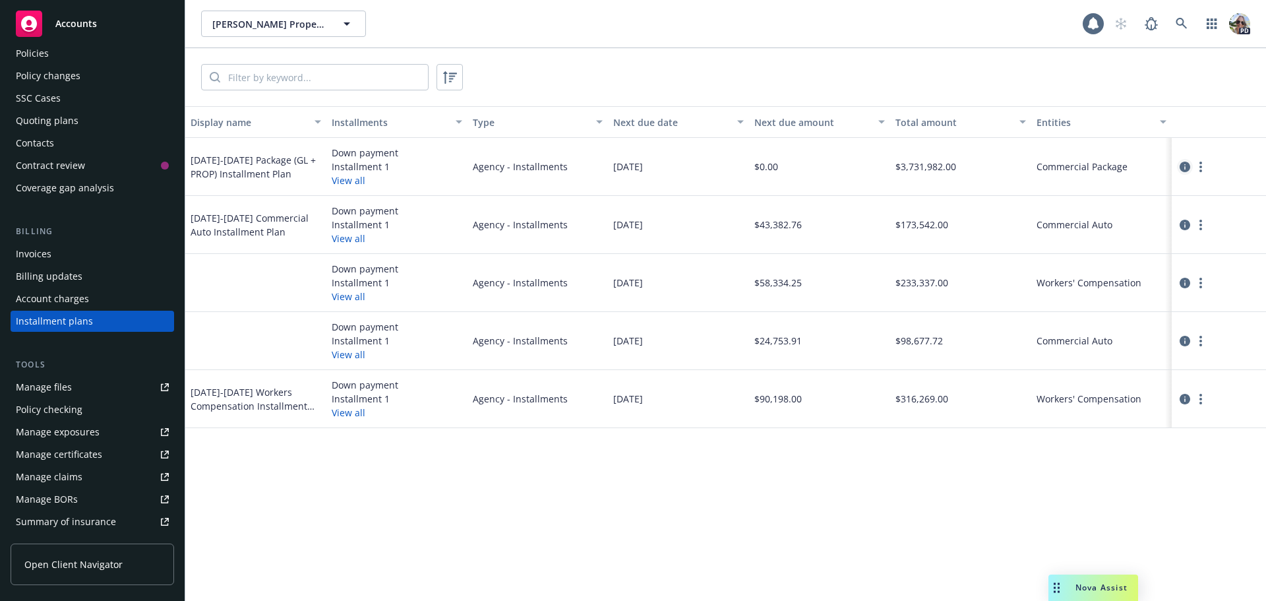
click at [1186, 168] on icon "circleInformation" at bounding box center [1185, 167] width 11 height 11
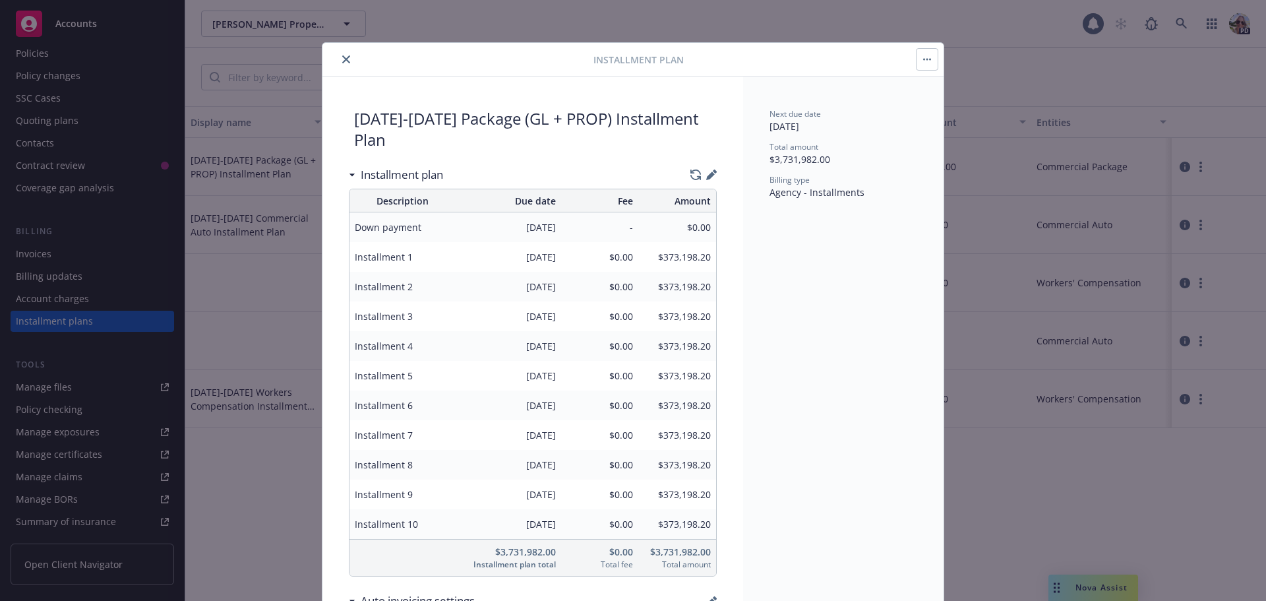
click at [353, 57] on div at bounding box center [461, 59] width 266 height 16
click at [351, 57] on div at bounding box center [461, 59] width 266 height 16
click at [342, 58] on icon "close" at bounding box center [346, 59] width 8 height 8
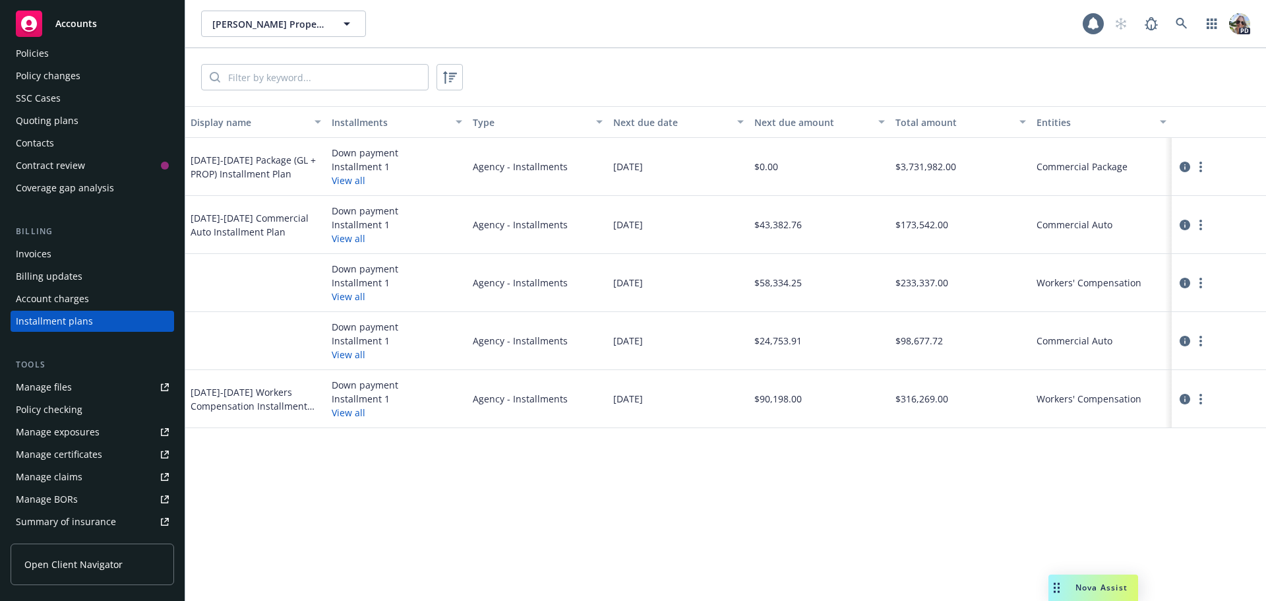
click at [46, 301] on div "Account charges" at bounding box center [52, 298] width 73 height 21
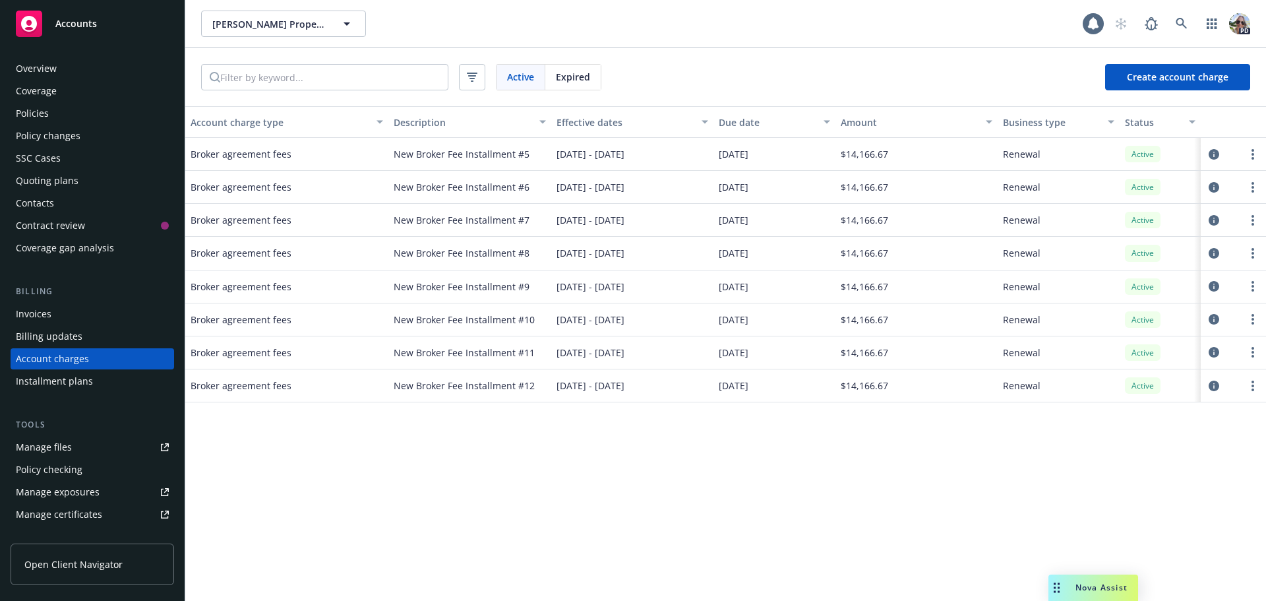
scroll to position [38, 0]
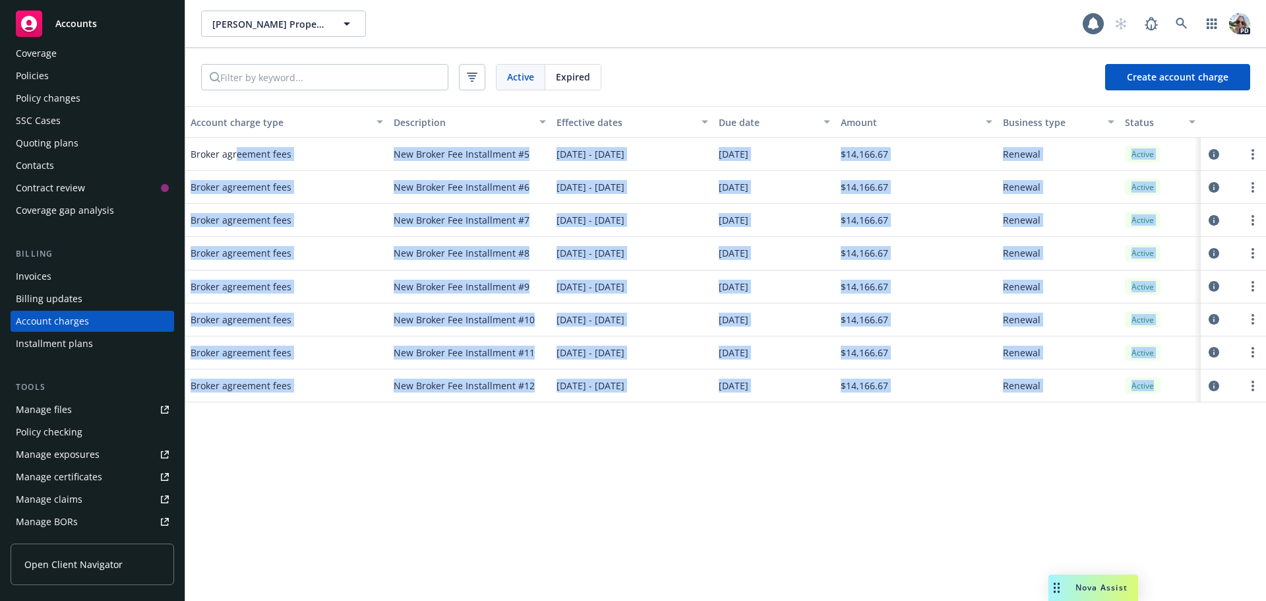
drag, startPoint x: 237, startPoint y: 154, endPoint x: 1178, endPoint y: 375, distance: 966.7
click at [1173, 349] on div "Broker agreement fees New Broker Fee Installment #5 06/01/2025 - 06/01/2026 06/…" at bounding box center [725, 243] width 1081 height 211
copy div "eement fees New Broker Fee Installment #5 06/01/2025 - 06/01/2026 06/01/2025 $1…"
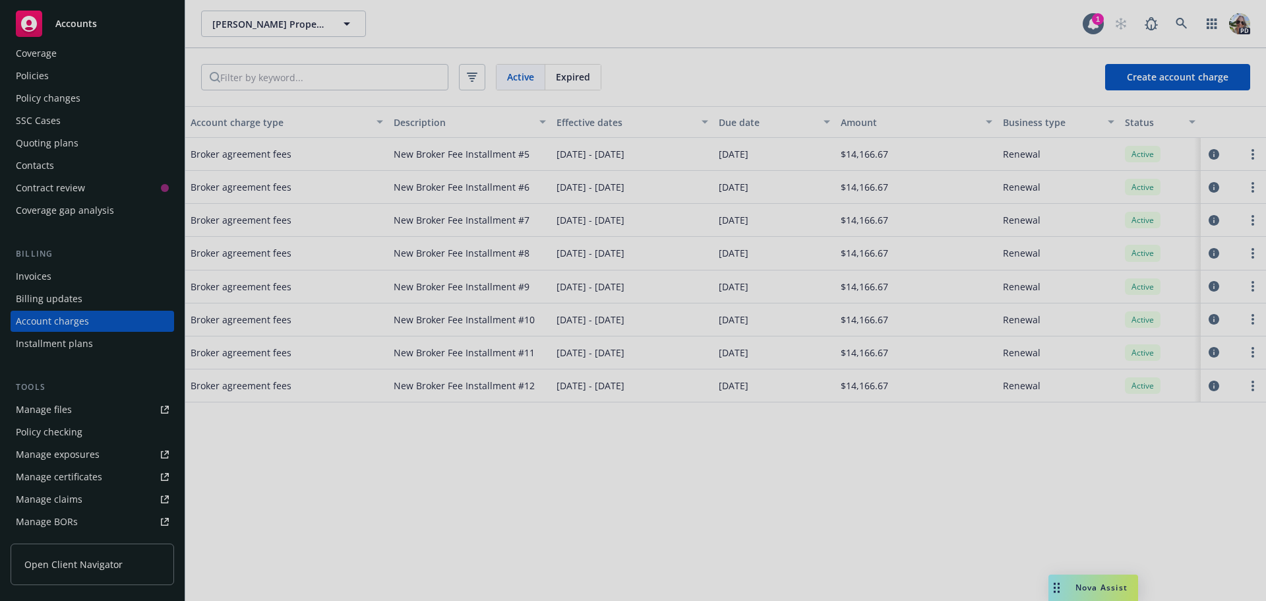
drag, startPoint x: 286, startPoint y: 505, endPoint x: 423, endPoint y: 475, distance: 139.7
click at [290, 499] on div at bounding box center [633, 300] width 1266 height 601
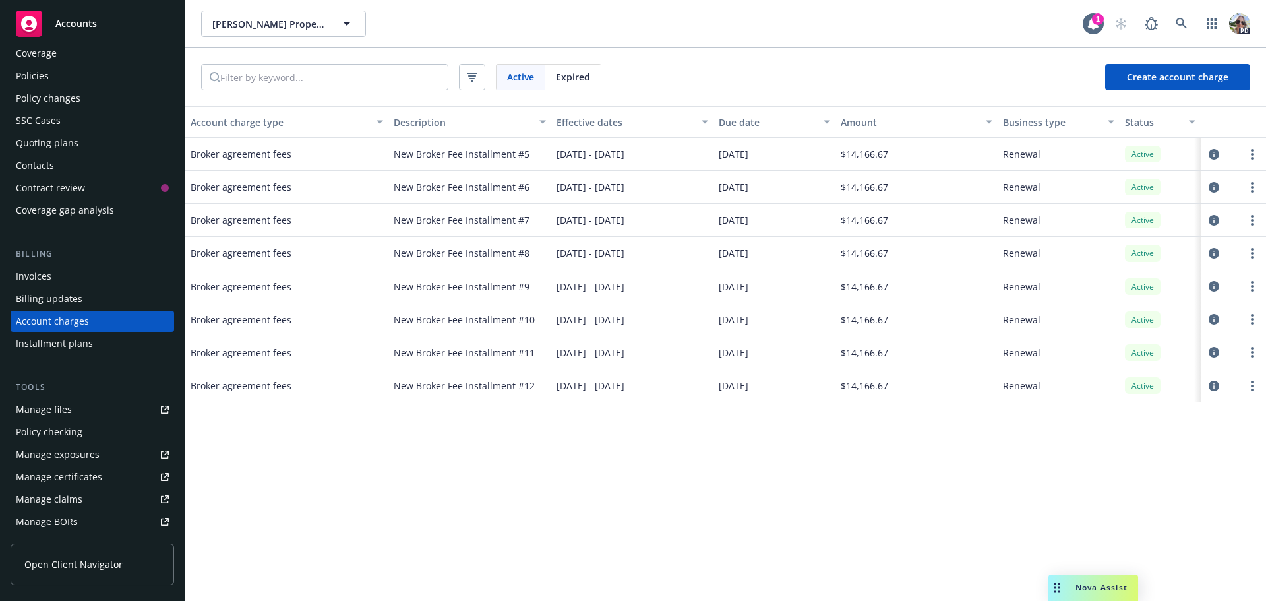
click at [591, 71] on div "Expired" at bounding box center [572, 77] width 55 height 25
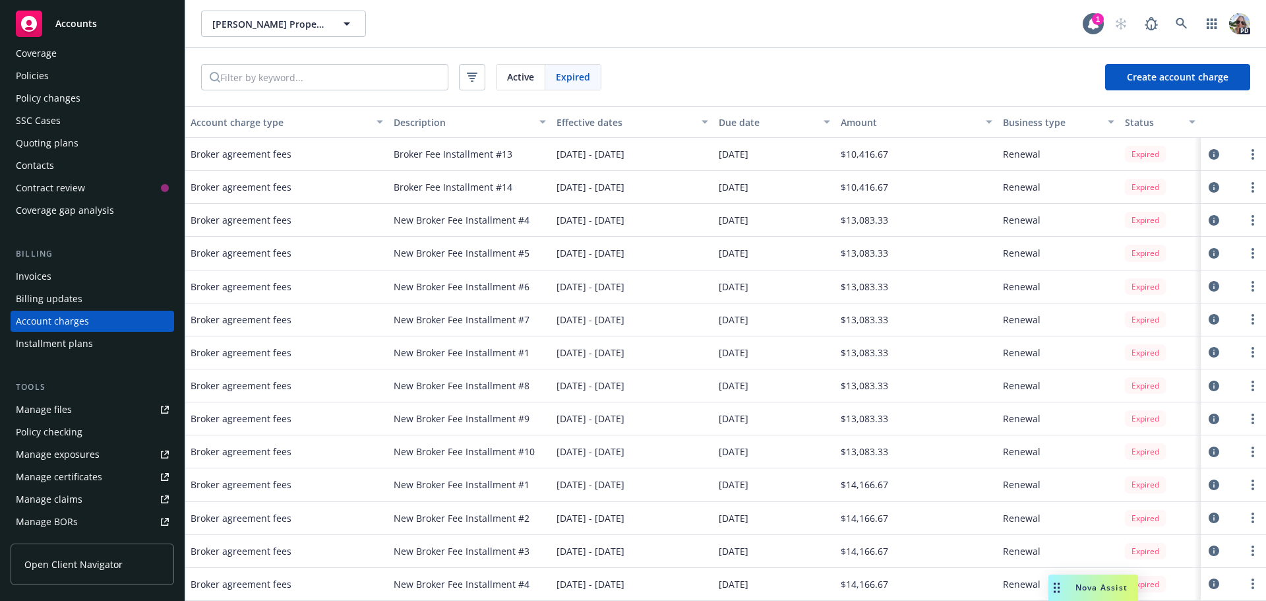
click at [520, 483] on span "New Broker Fee Installment #1" at bounding box center [462, 485] width 136 height 14
drag, startPoint x: 226, startPoint y: 485, endPoint x: 881, endPoint y: 487, distance: 655.0
click at [881, 487] on div "Broker agreement fees New Broker Fee Installment #1 06/01/2024 - 06/01/2025 02/…" at bounding box center [725, 484] width 1081 height 33
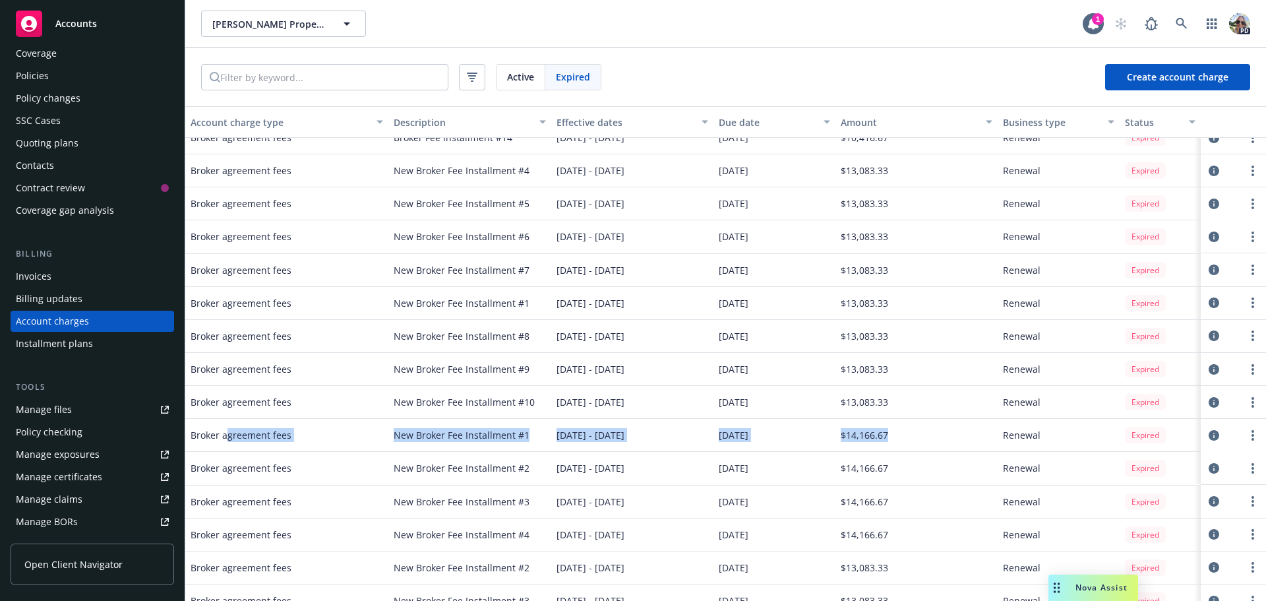
scroll to position [66, 0]
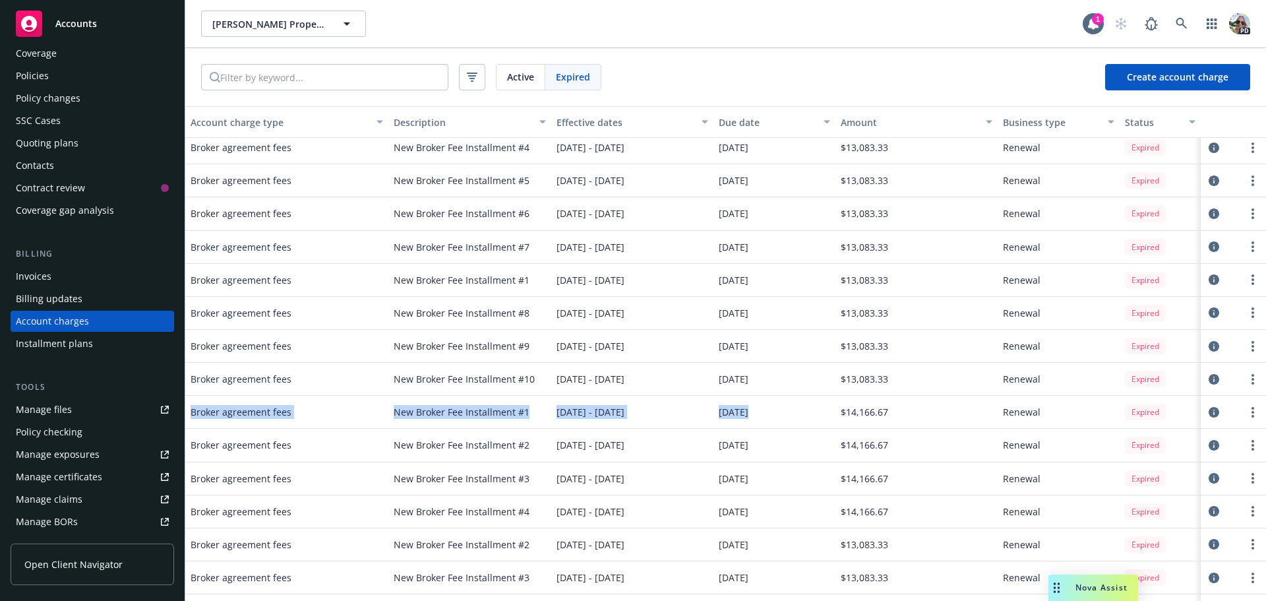
click at [29, 278] on div "Invoices" at bounding box center [34, 276] width 36 height 21
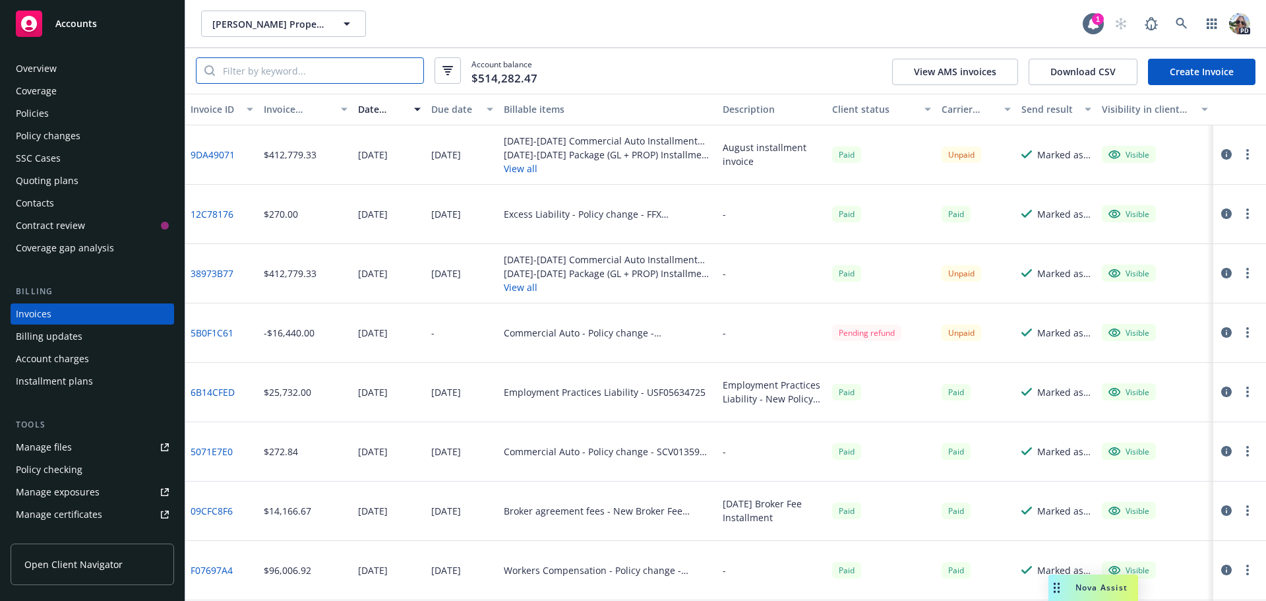
click at [297, 65] on input "search" at bounding box center [319, 70] width 208 height 25
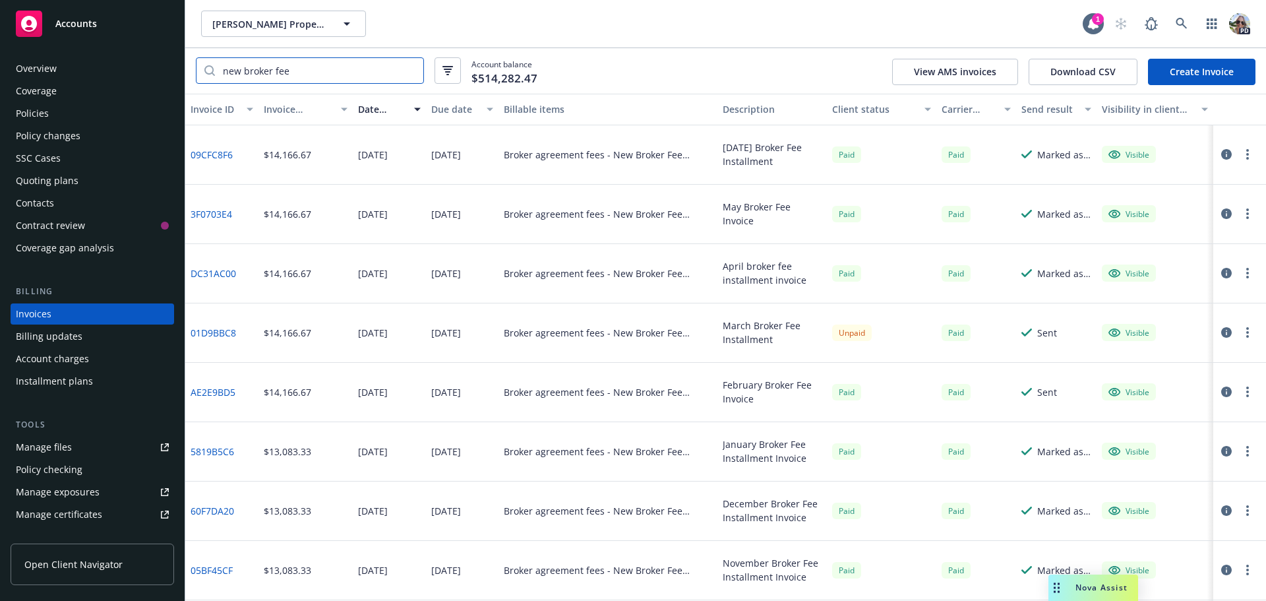
type input "new broker fee"
click at [301, 71] on input "new broker fee" at bounding box center [319, 70] width 208 height 25
click at [452, 104] on div "Due date" at bounding box center [455, 109] width 48 height 14
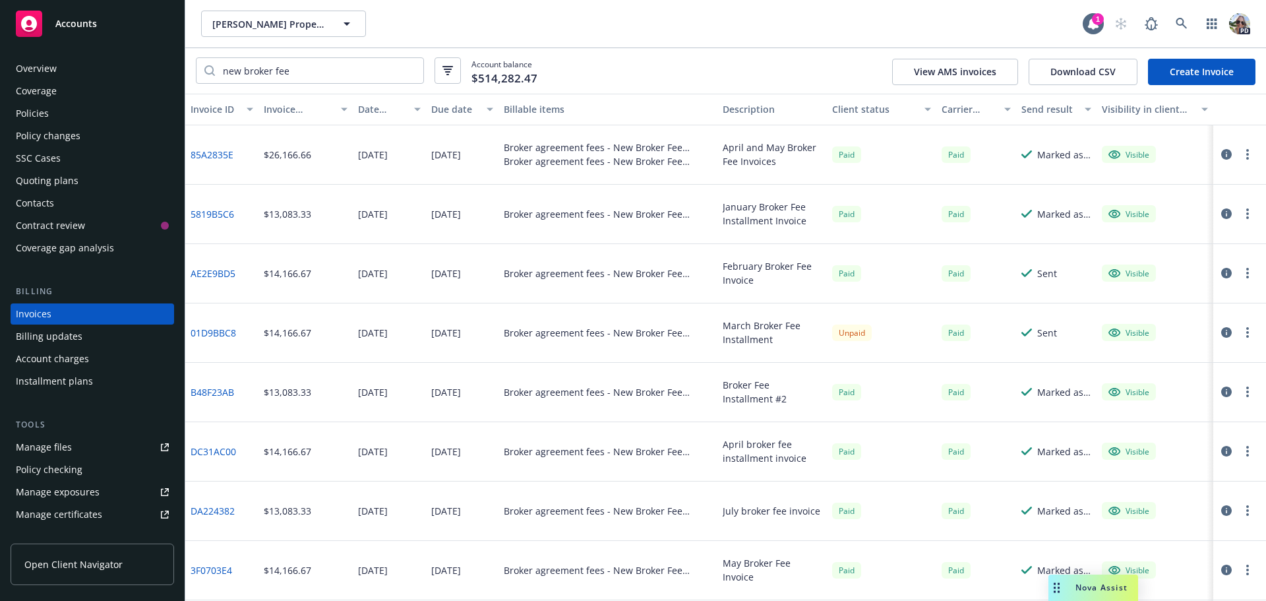
click at [446, 105] on div "Due date" at bounding box center [455, 109] width 48 height 14
click at [445, 109] on div "Due date" at bounding box center [455, 109] width 48 height 14
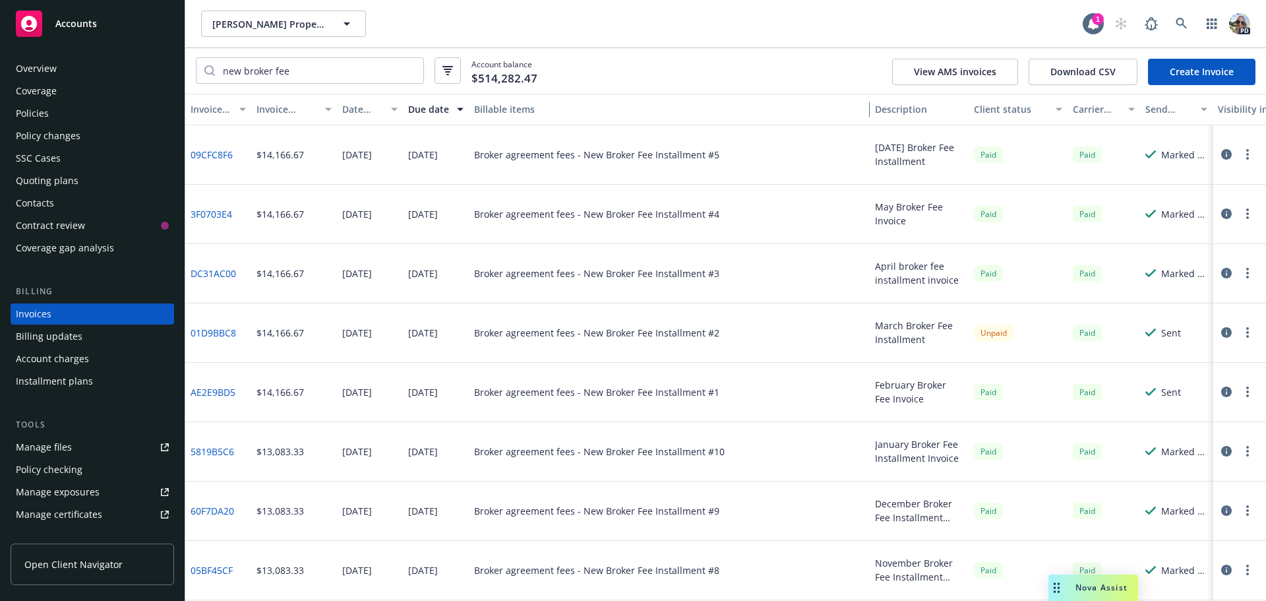
drag, startPoint x: 710, startPoint y: 109, endPoint x: 913, endPoint y: 121, distance: 203.5
click at [913, 121] on div "Invoice ID Invoice amount Date issued Due date Billable items Description Clien…" at bounding box center [778, 110] width 1186 height 32
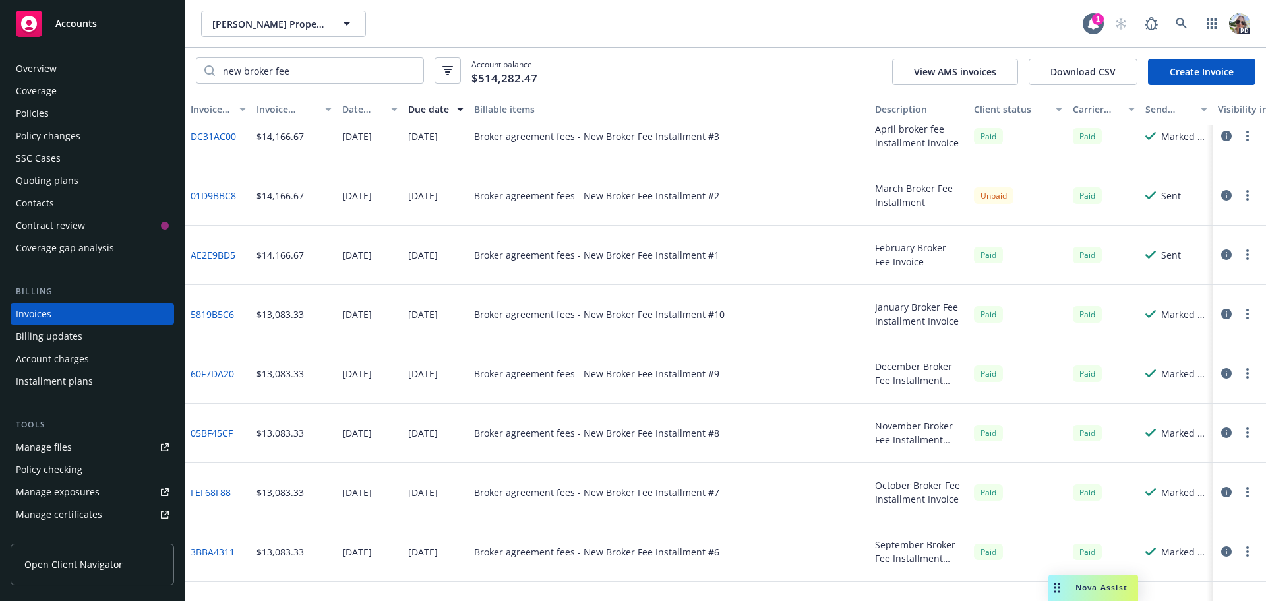
scroll to position [198, 0]
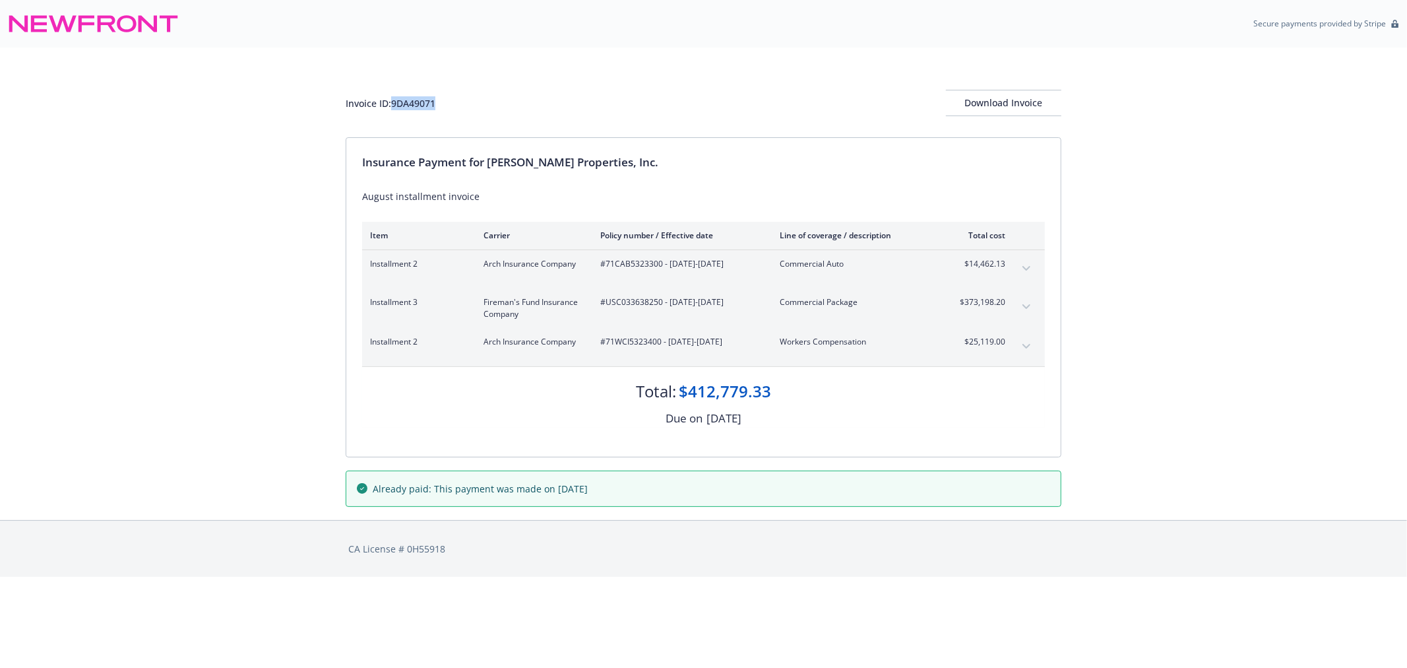
drag, startPoint x: 436, startPoint y: 102, endPoint x: 393, endPoint y: 103, distance: 42.9
click at [393, 103] on div "Invoice ID: 9DA49071" at bounding box center [391, 103] width 90 height 14
copy div "9DA49071"
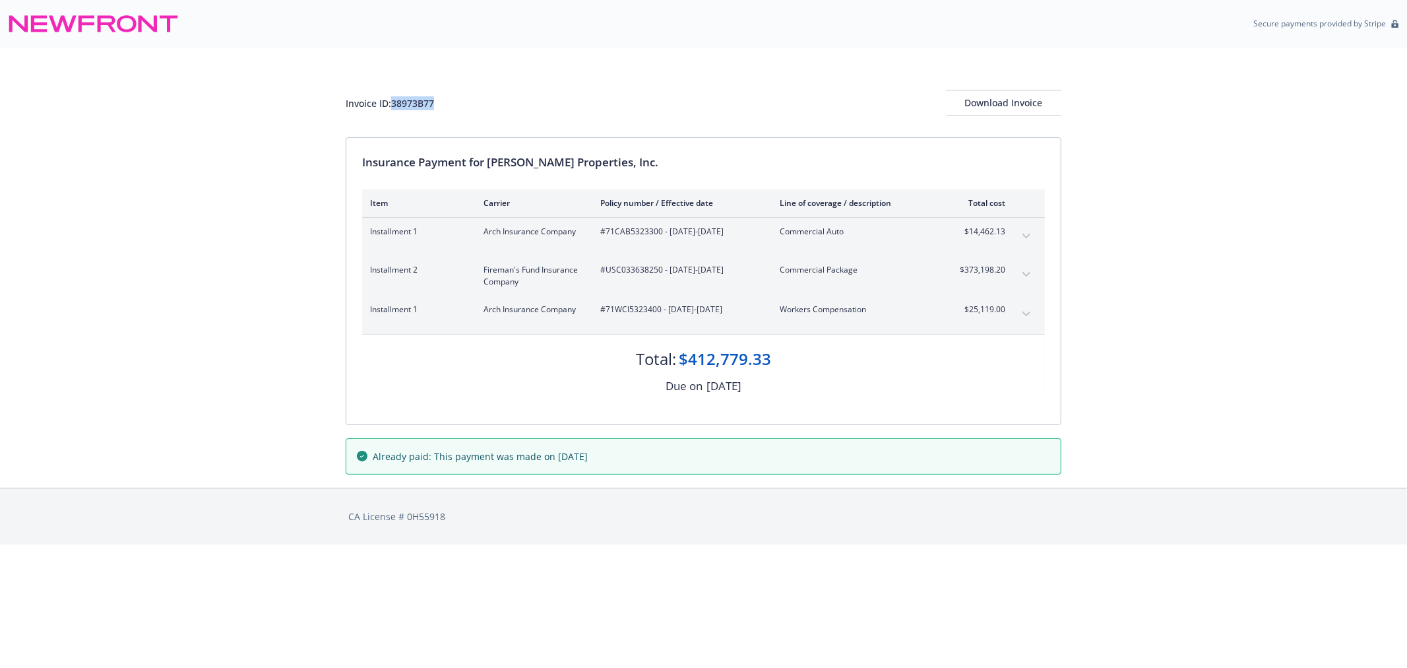
drag, startPoint x: 441, startPoint y: 99, endPoint x: 392, endPoint y: 100, distance: 48.2
click at [392, 100] on div "Invoice ID: 38973B77 Download Invoice" at bounding box center [704, 103] width 716 height 26
copy div "38973B77"
drag, startPoint x: 253, startPoint y: 127, endPoint x: 265, endPoint y: 137, distance: 15.0
click at [253, 127] on div "Invoice ID: 38973B77 Download Invoice Insurance Payment for Ethan Conrad Proper…" at bounding box center [703, 267] width 1407 height 440
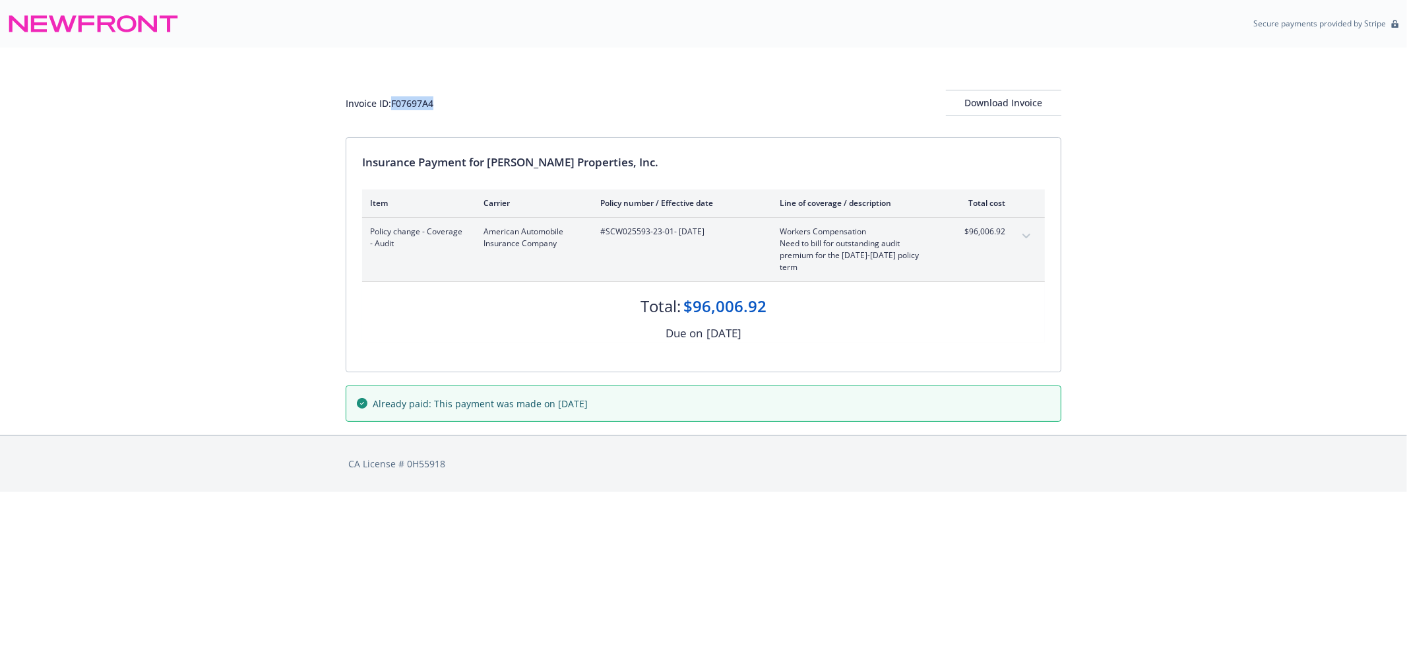
drag, startPoint x: 441, startPoint y: 100, endPoint x: 392, endPoint y: 98, distance: 48.2
click at [392, 98] on div "Invoice ID: F07697A4 Download Invoice" at bounding box center [704, 103] width 716 height 26
copy div "F07697A4"
click at [599, 79] on div "Invoice ID: F07697A4 Download Invoice" at bounding box center [704, 92] width 716 height 90
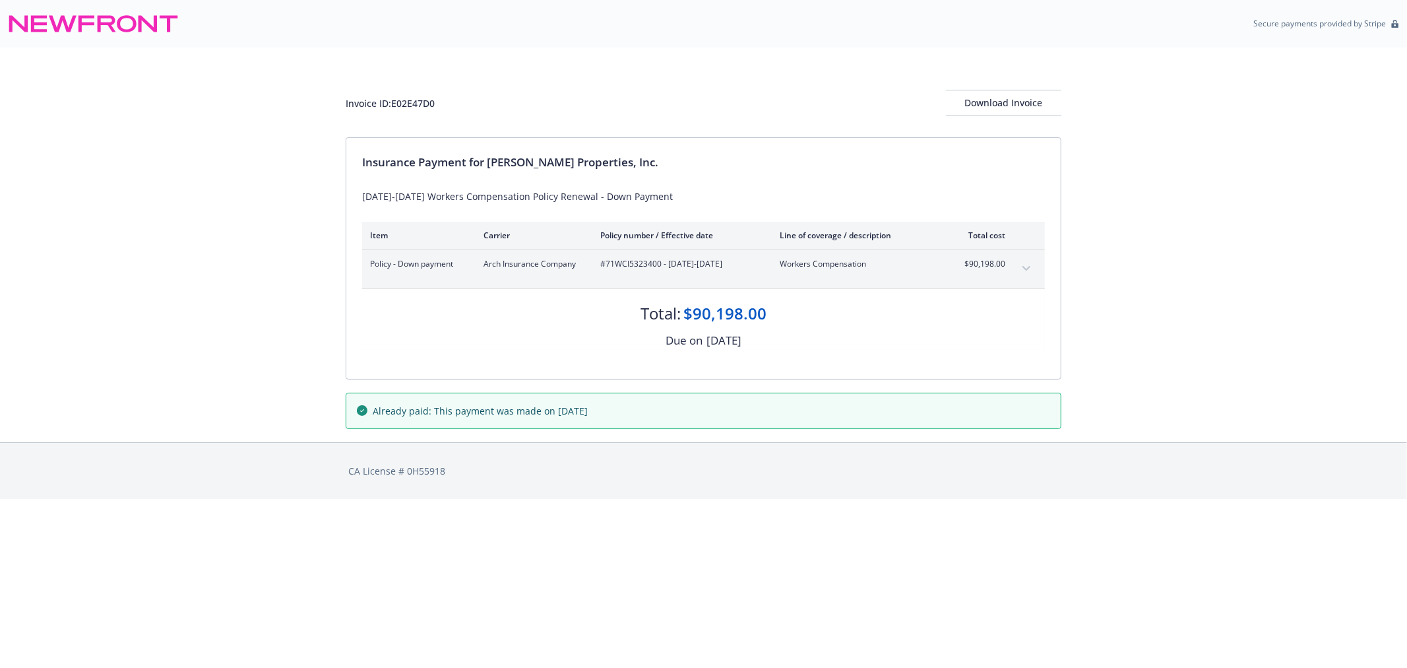
click at [447, 100] on div "Invoice ID: E02E47D0 Download Invoice" at bounding box center [704, 103] width 716 height 26
drag, startPoint x: 444, startPoint y: 100, endPoint x: 394, endPoint y: 104, distance: 49.6
click at [394, 104] on div "Invoice ID: E02E47D0 Download Invoice" at bounding box center [704, 103] width 716 height 26
copy div "E02E47D0"
click at [158, 311] on div "Invoice ID: E02E47D0 Download Invoice Insurance Payment for [PERSON_NAME] Prope…" at bounding box center [703, 244] width 1407 height 394
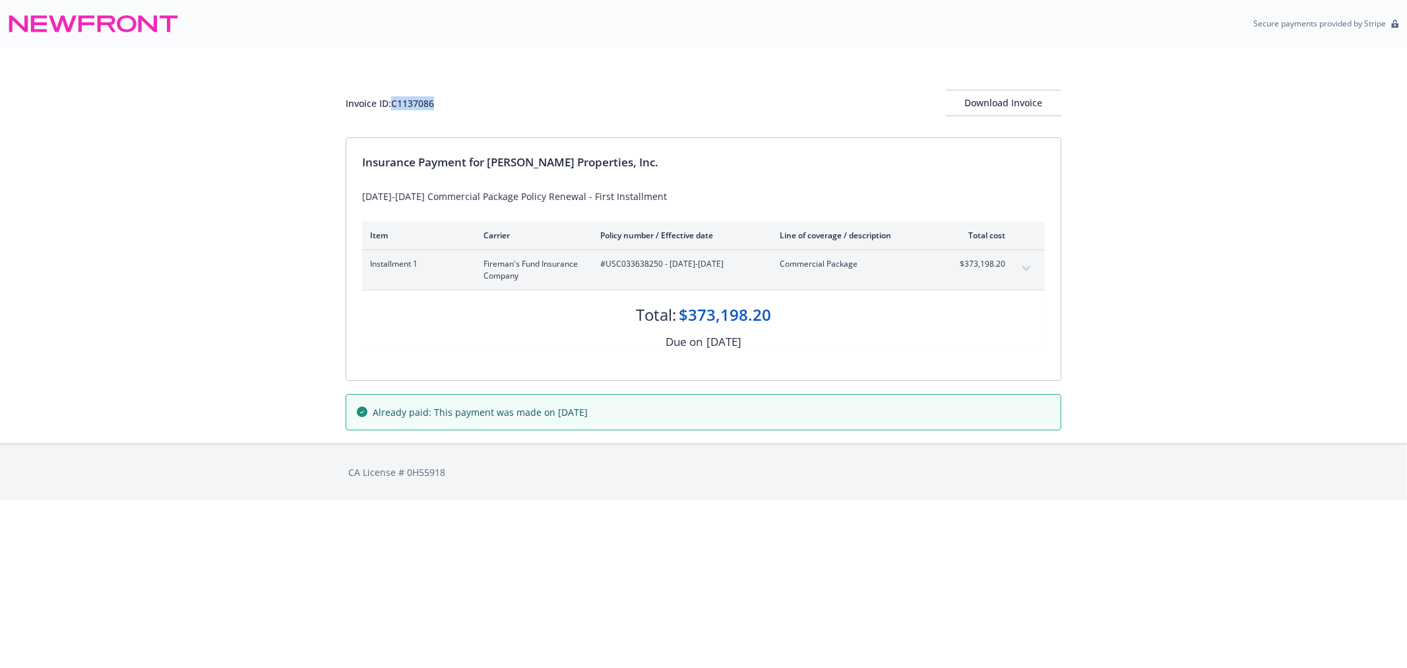
drag, startPoint x: 447, startPoint y: 102, endPoint x: 392, endPoint y: 103, distance: 54.8
click at [392, 103] on div "Invoice ID: C1137086 Download Invoice" at bounding box center [704, 103] width 716 height 26
copy div "C1137086"
click at [1125, 499] on html "Secure payments provided by Stripe Invoice ID: 20E32D3A Download Invoice Insura…" at bounding box center [703, 249] width 1407 height 499
click at [201, 142] on div "Invoice ID: 20E32D3A Download Invoice Insurance Payment for [PERSON_NAME] Prope…" at bounding box center [703, 244] width 1407 height 394
